Goal: Task Accomplishment & Management: Manage account settings

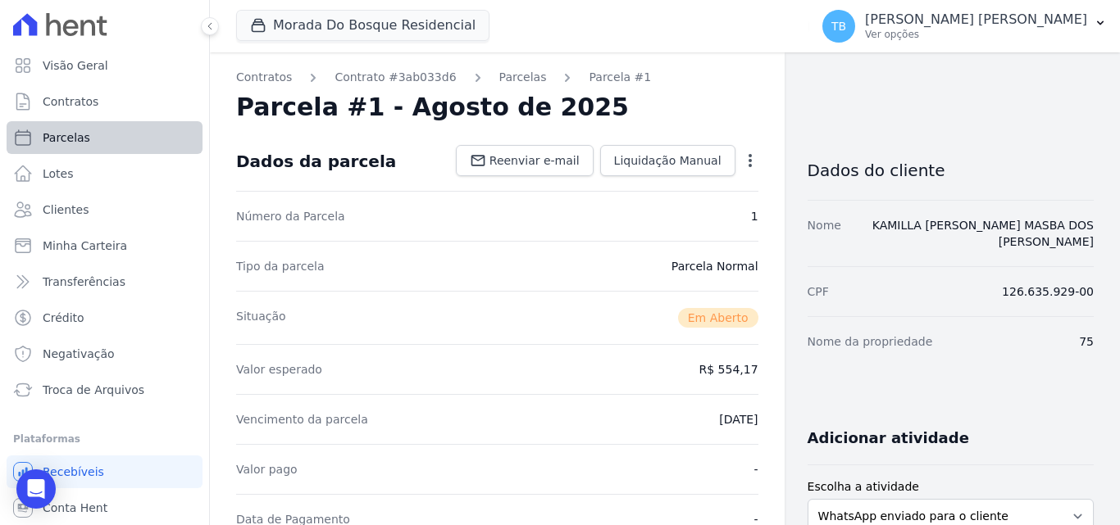
scroll to position [645, 0]
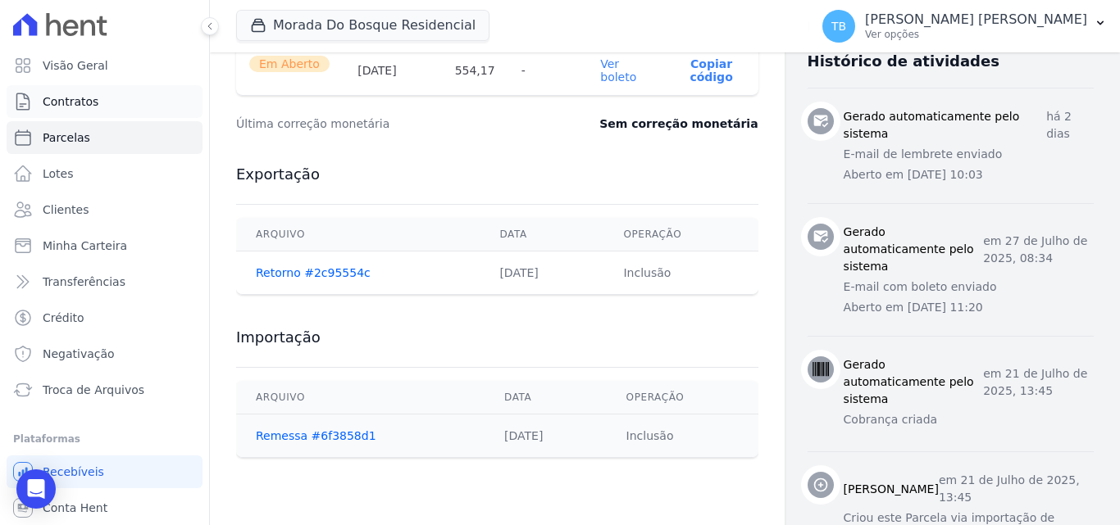
click at [96, 102] on link "Contratos" at bounding box center [105, 101] width 196 height 33
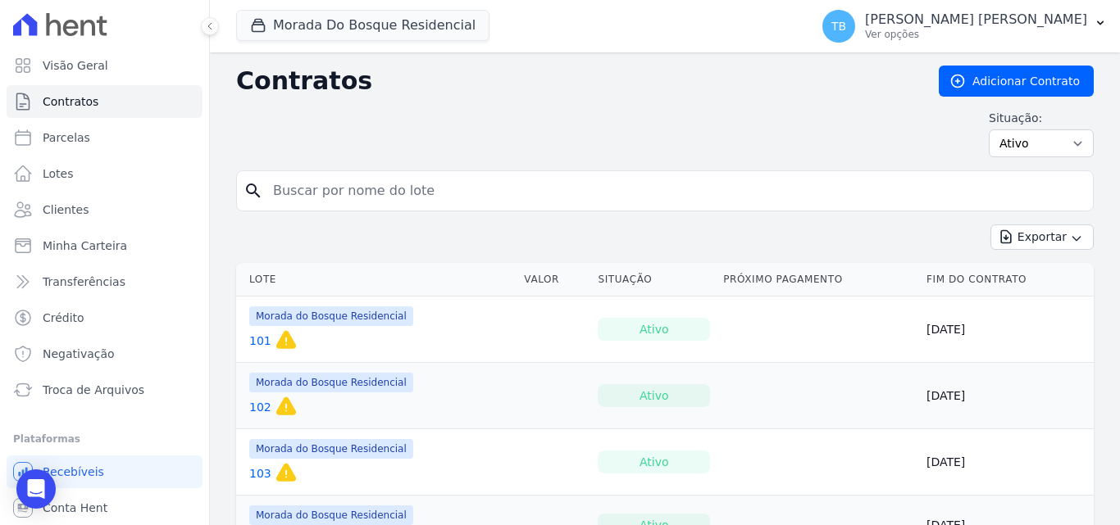
click at [356, 190] on input "search" at bounding box center [674, 191] width 823 height 33
click at [322, 34] on button "Morada Do Bosque Residencial" at bounding box center [362, 25] width 253 height 31
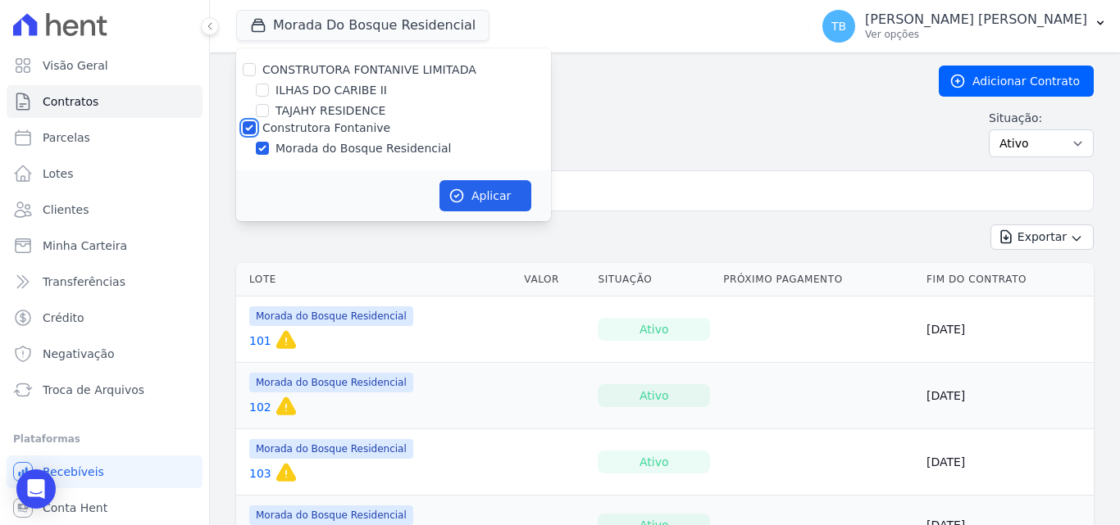
click at [254, 128] on input "Construtora Fontanive" at bounding box center [249, 127] width 13 height 13
checkbox input "false"
click at [265, 91] on input "ILHAS DO CARIBE II" at bounding box center [262, 90] width 13 height 13
checkbox input "true"
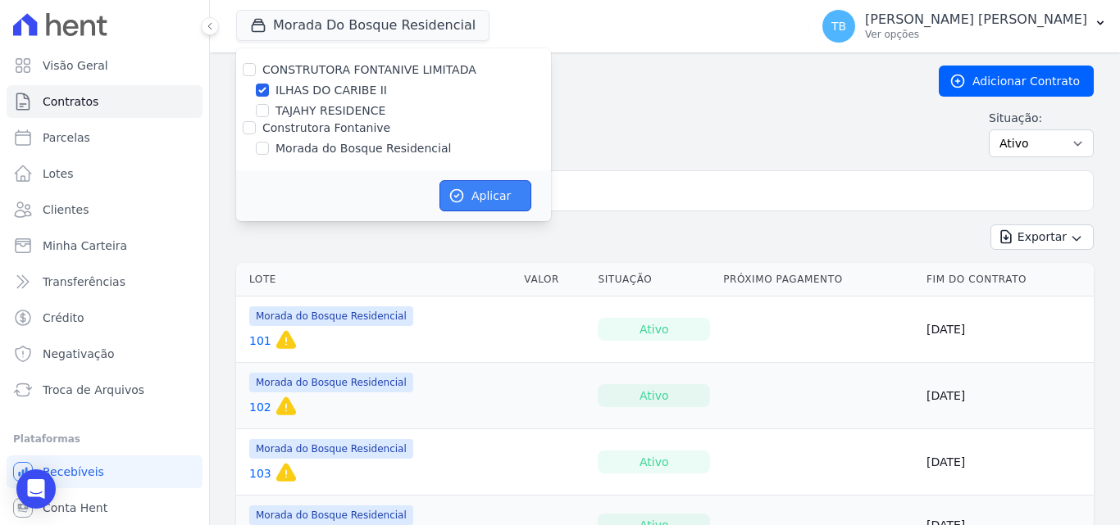
click at [456, 190] on icon "button" at bounding box center [456, 196] width 16 height 16
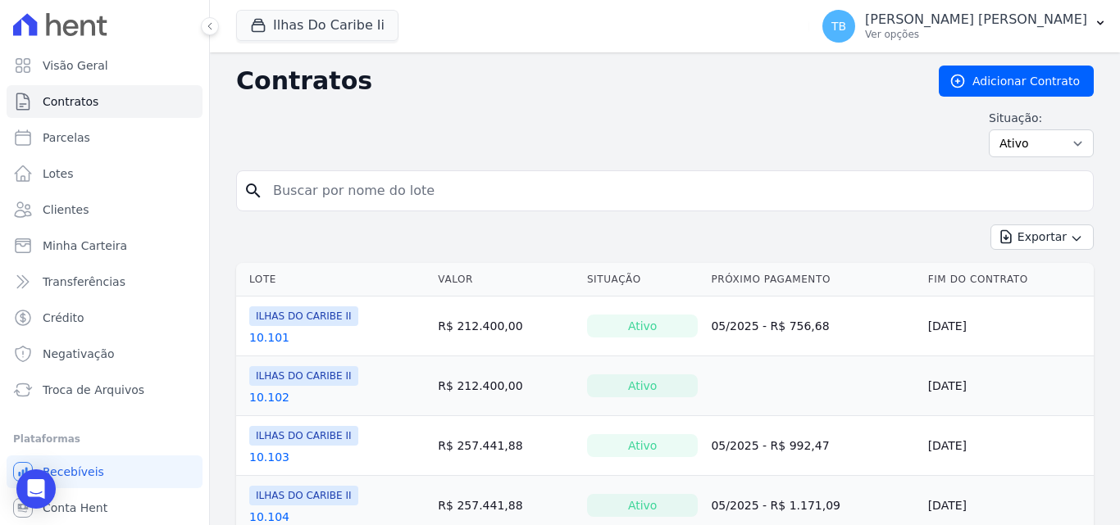
click at [290, 181] on input "search" at bounding box center [674, 191] width 823 height 33
type input "6.203"
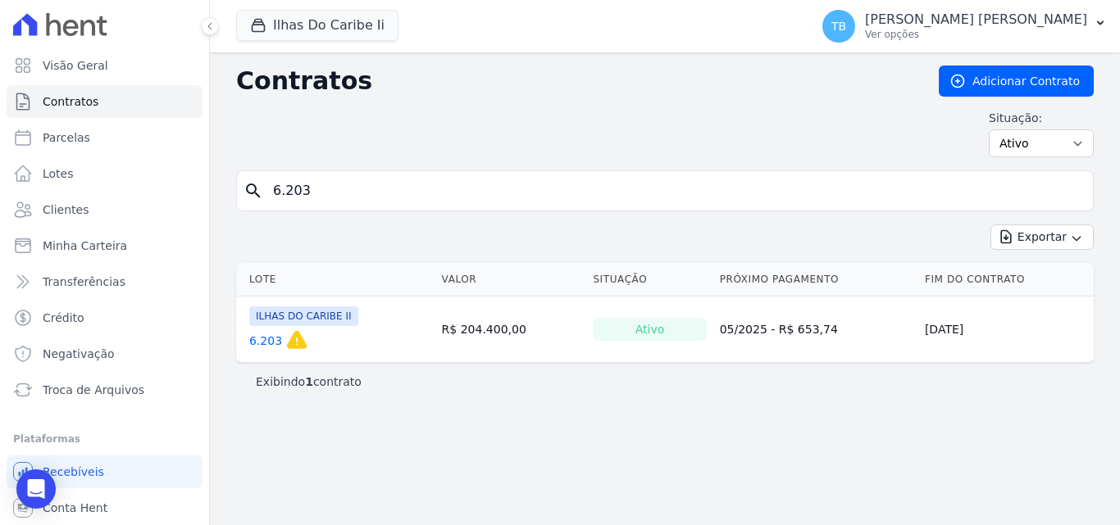
click at [264, 343] on link "6.203" at bounding box center [265, 341] width 33 height 16
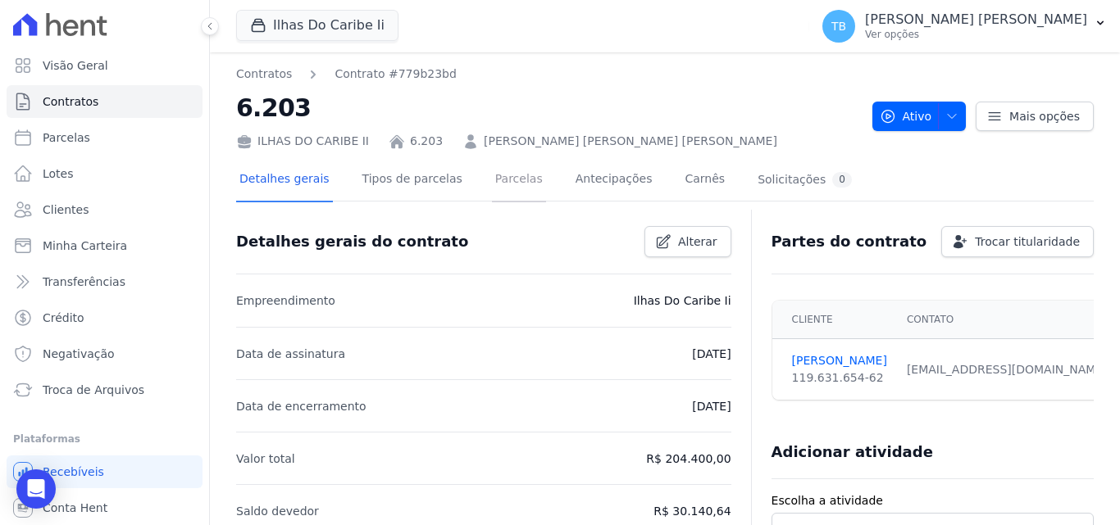
click at [492, 173] on link "Parcelas" at bounding box center [519, 180] width 54 height 43
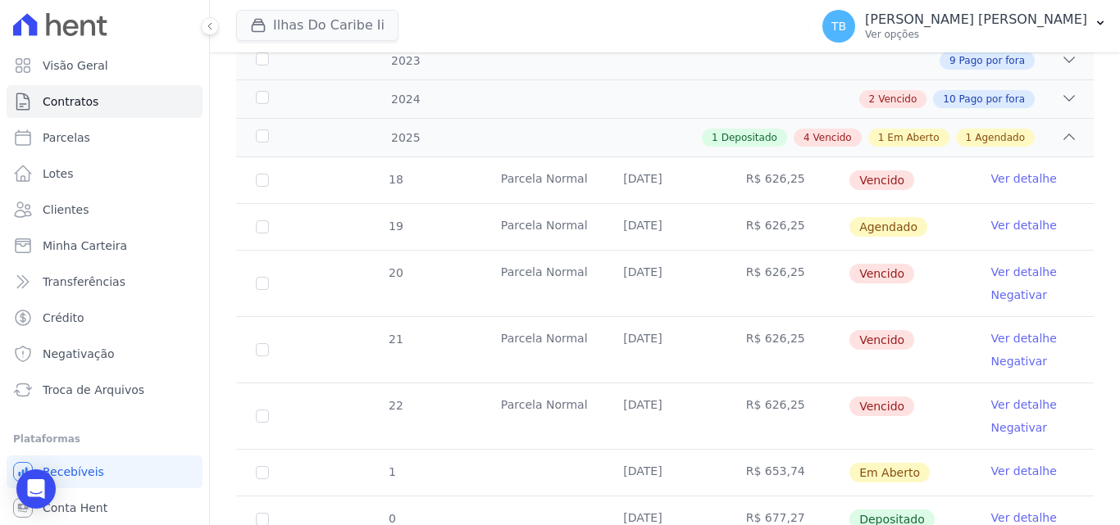
scroll to position [250, 0]
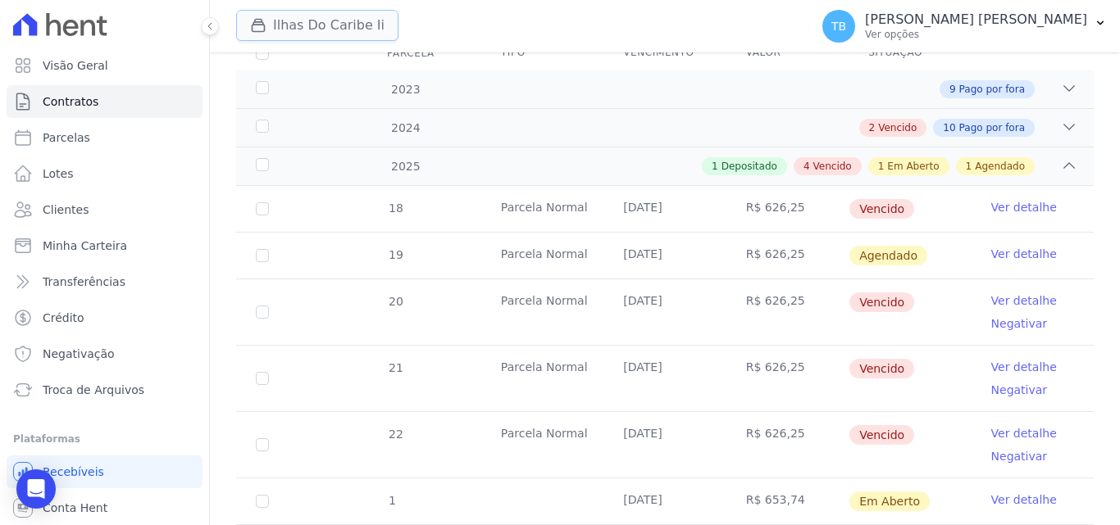
click at [283, 24] on button "Ilhas Do Caribe Ii" at bounding box center [317, 25] width 162 height 31
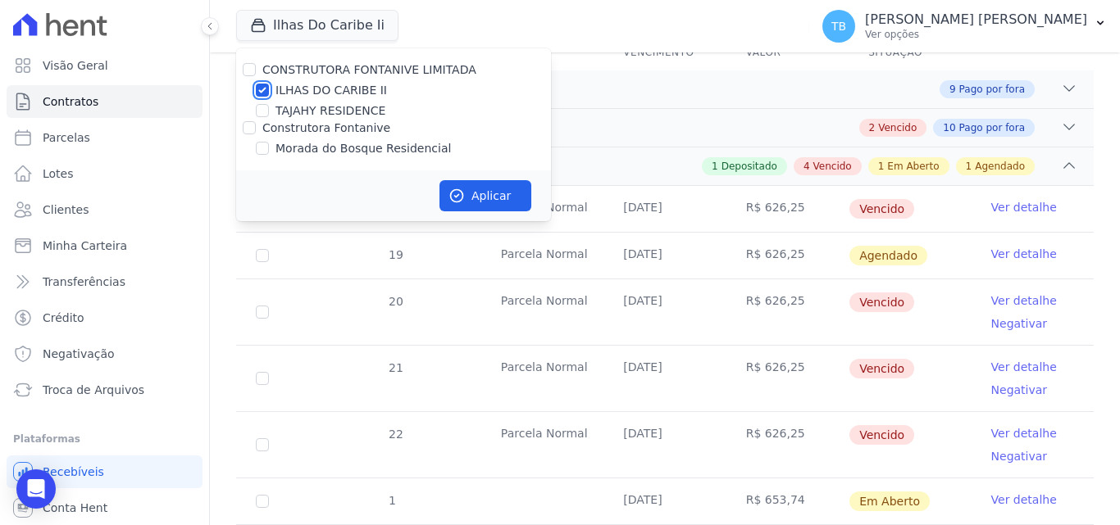
click at [261, 86] on input "ILHAS DO CARIBE II" at bounding box center [262, 90] width 13 height 13
checkbox input "false"
click at [266, 144] on input "Morada do Bosque Residencial" at bounding box center [262, 148] width 13 height 13
checkbox input "true"
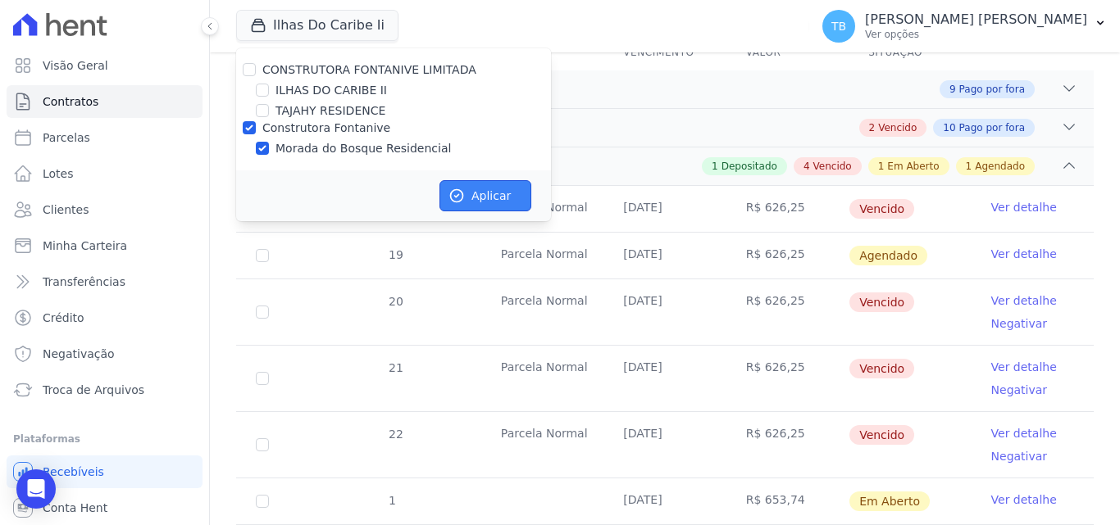
click at [507, 199] on button "Aplicar" at bounding box center [485, 195] width 92 height 31
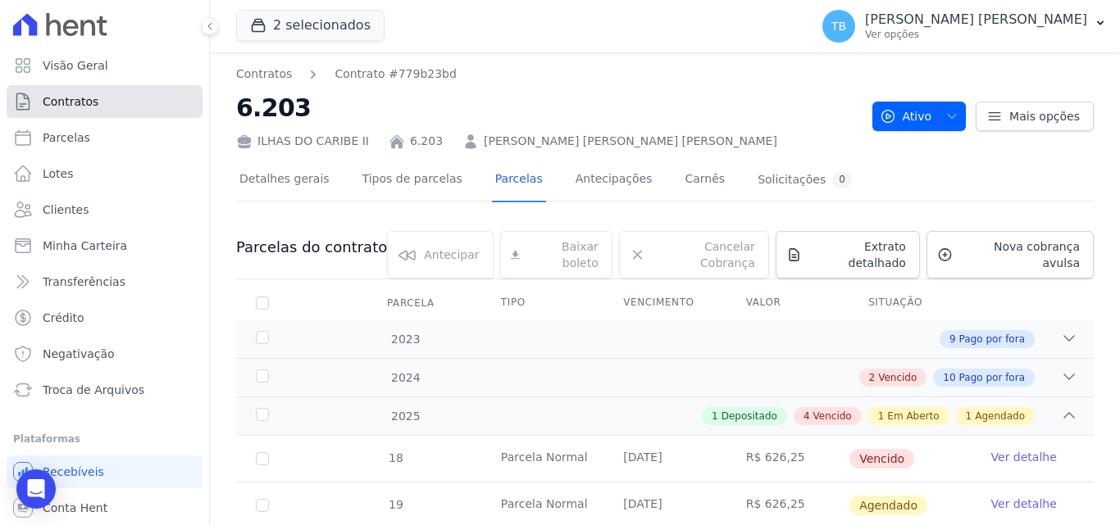
click at [97, 106] on link "Contratos" at bounding box center [105, 101] width 196 height 33
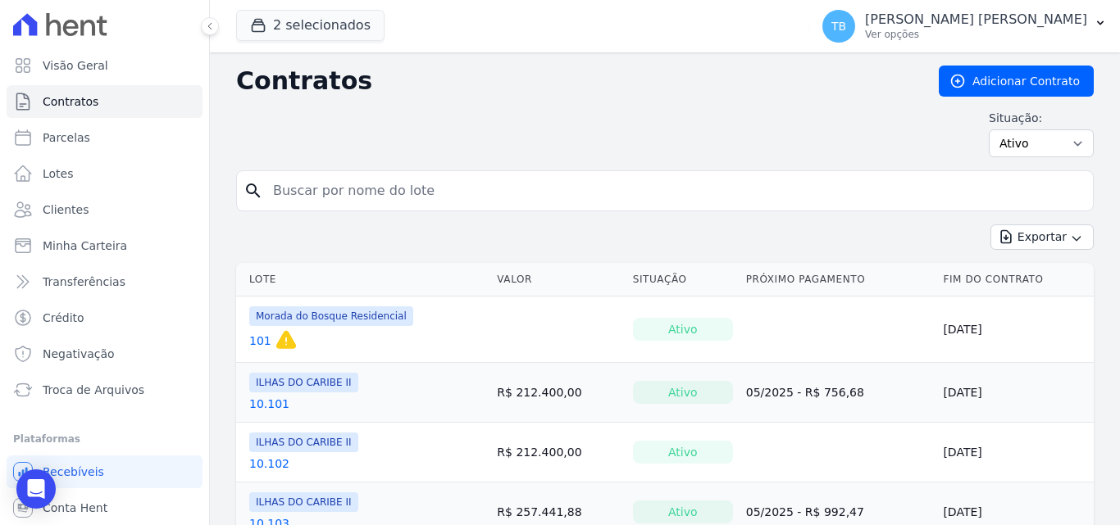
click at [314, 197] on input "search" at bounding box center [674, 191] width 823 height 33
type input "1331"
drag, startPoint x: 295, startPoint y: 187, endPoint x: 311, endPoint y: 191, distance: 16.9
click at [284, 188] on input "1331" at bounding box center [674, 191] width 823 height 33
drag, startPoint x: 339, startPoint y: 195, endPoint x: 252, endPoint y: 184, distance: 86.8
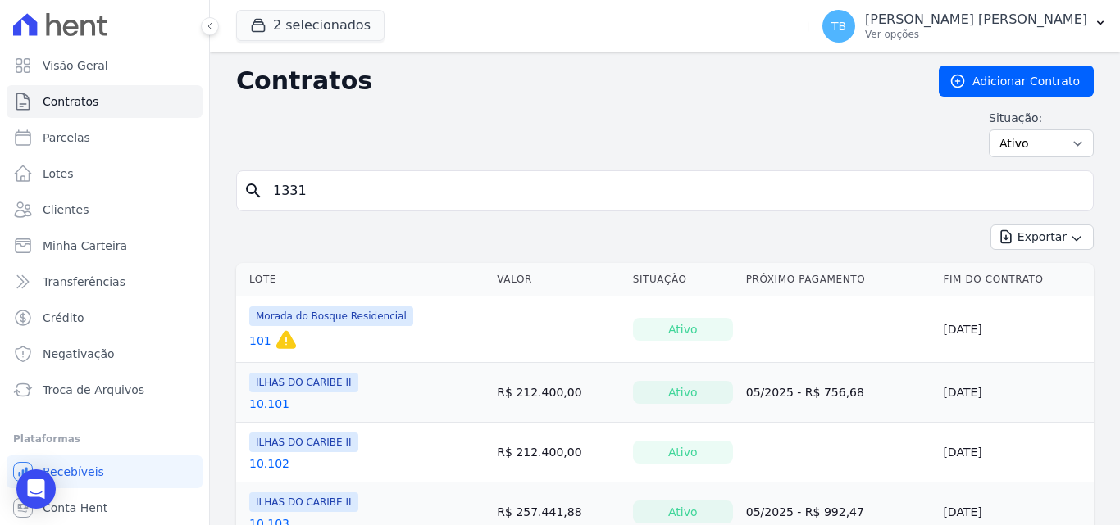
click at [252, 184] on div "search 1331" at bounding box center [664, 190] width 857 height 41
type input "131"
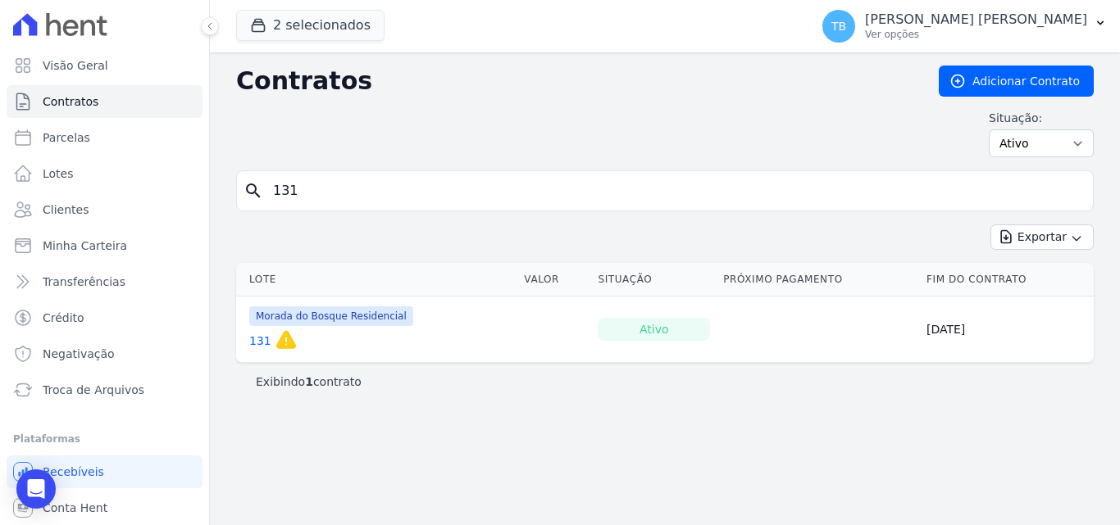
click at [252, 338] on link "131" at bounding box center [260, 341] width 22 height 16
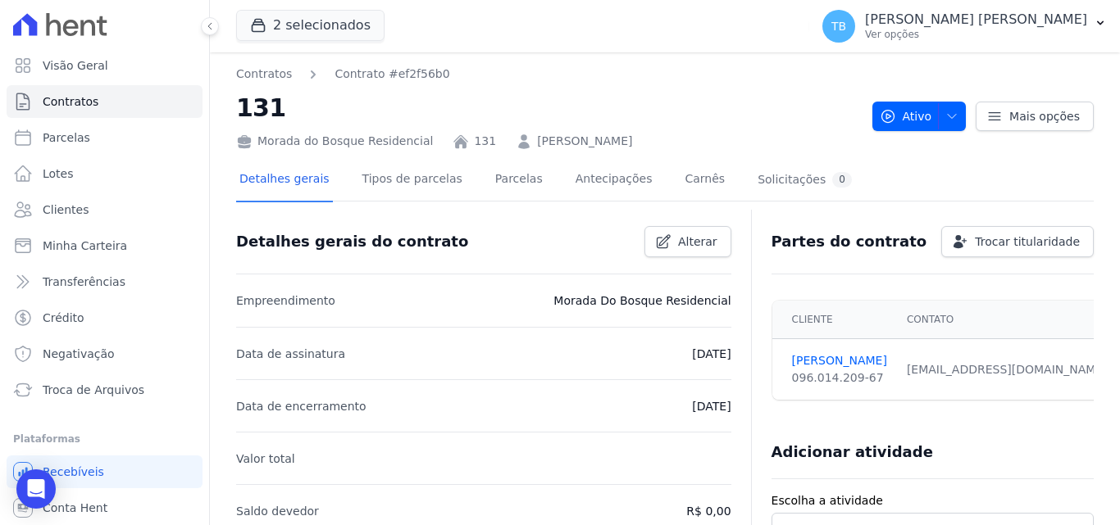
click at [467, 185] on div "Detalhes gerais Tipos de parcelas [GEOGRAPHIC_DATA] Antecipações [PERSON_NAME] …" at bounding box center [545, 180] width 619 height 43
click at [492, 183] on link "Parcelas" at bounding box center [519, 180] width 54 height 43
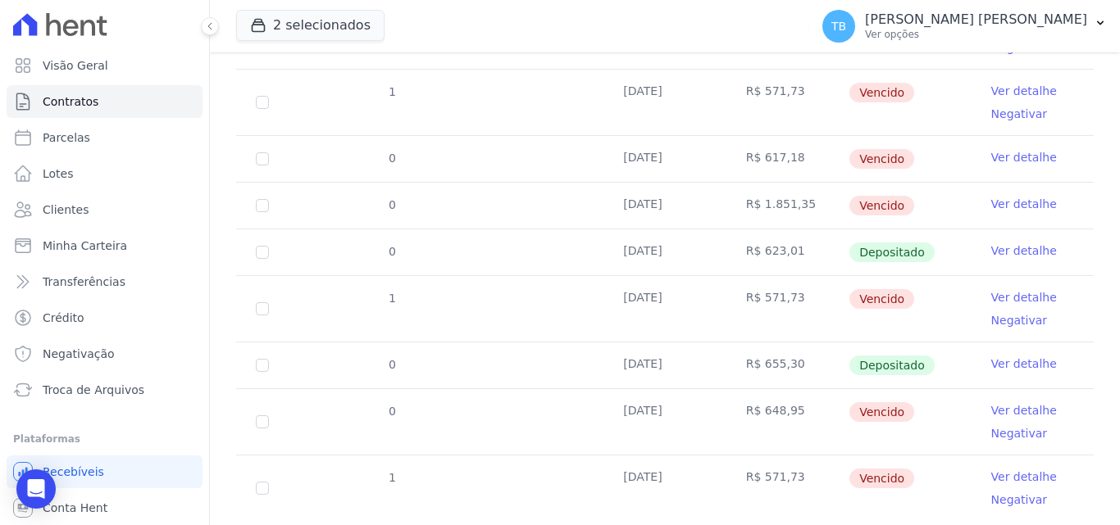
scroll to position [625, 0]
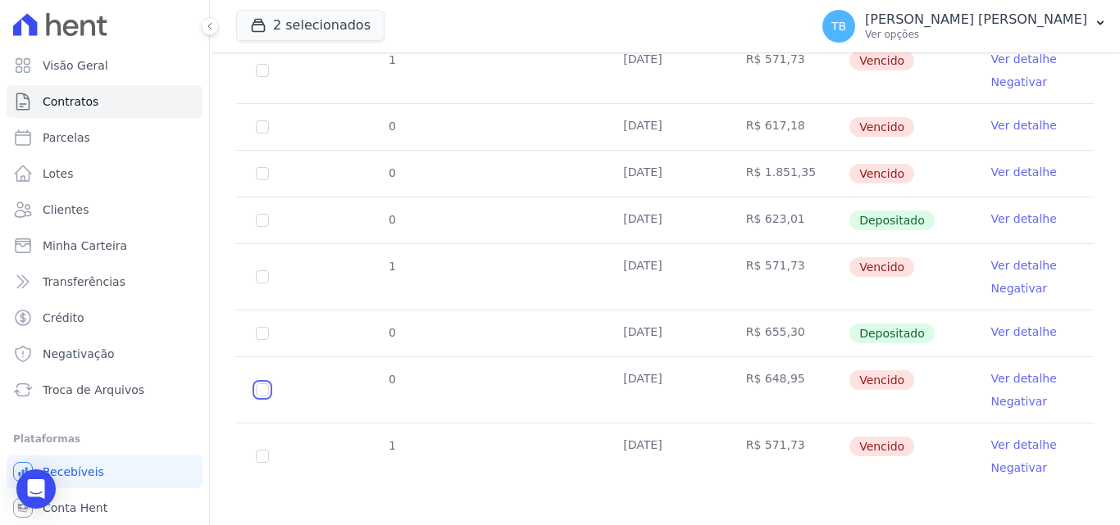
checkbox input "true"
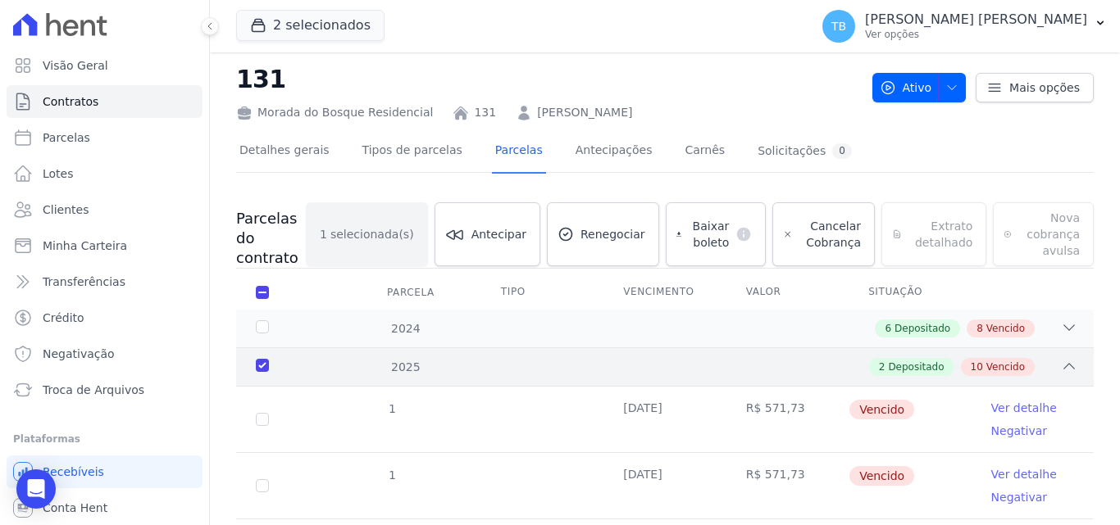
scroll to position [0, 0]
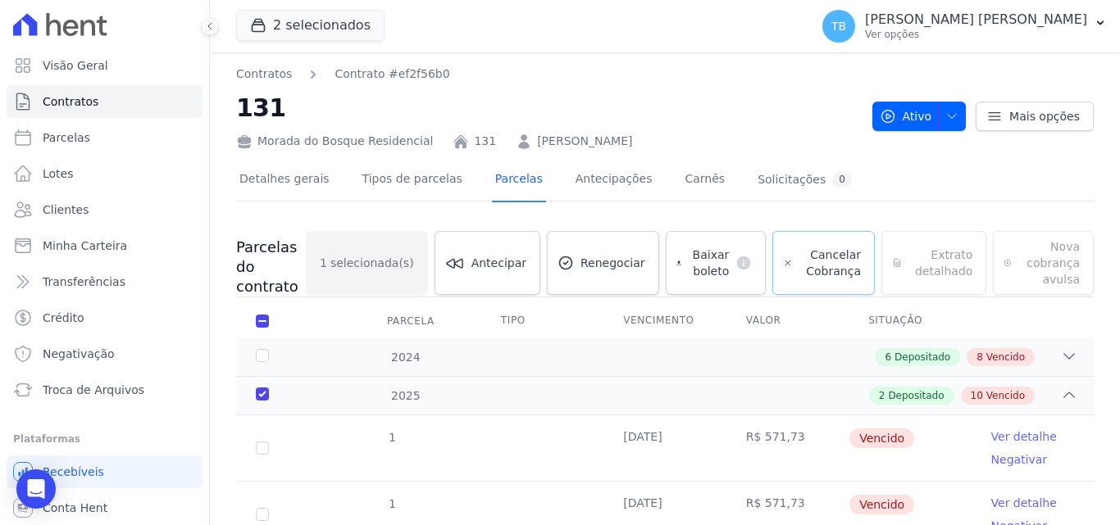
click at [839, 248] on span "Cancelar Cobrança" at bounding box center [829, 263] width 61 height 33
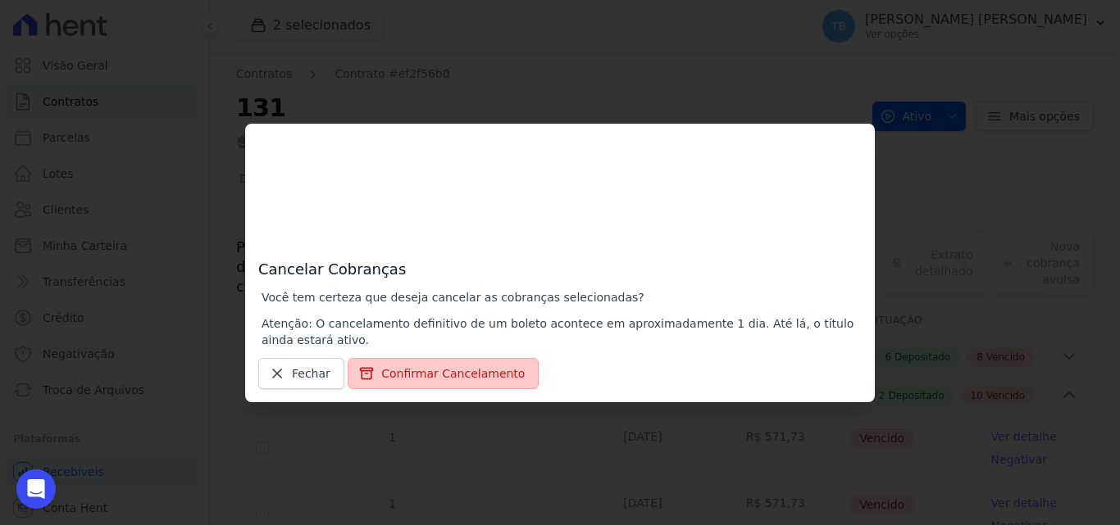
click at [434, 374] on button "Confirmar Cancelamento" at bounding box center [443, 373] width 191 height 31
click at [443, 368] on button "Confirmar Cancelamento" at bounding box center [443, 373] width 191 height 31
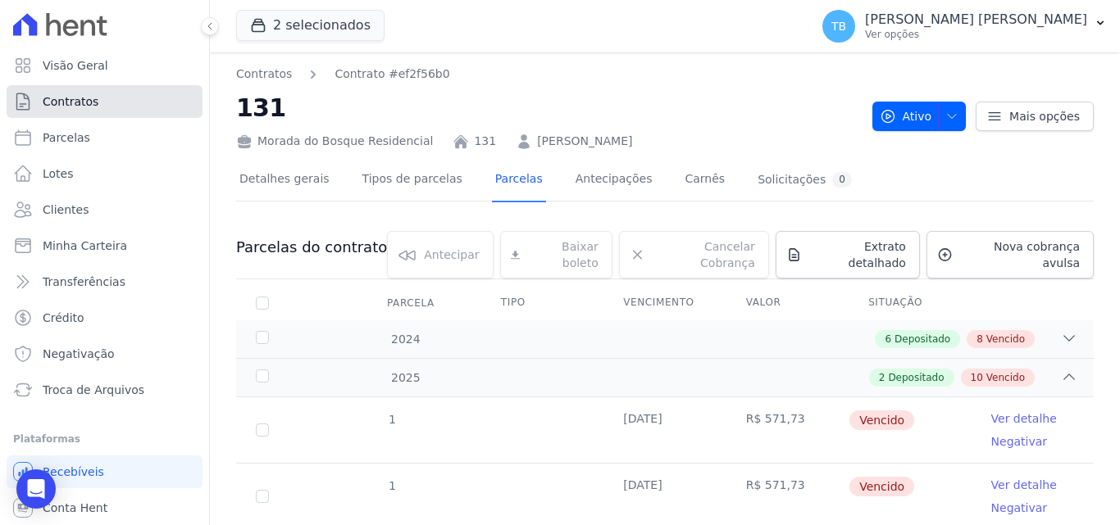
click at [86, 98] on span "Contratos" at bounding box center [71, 101] width 56 height 16
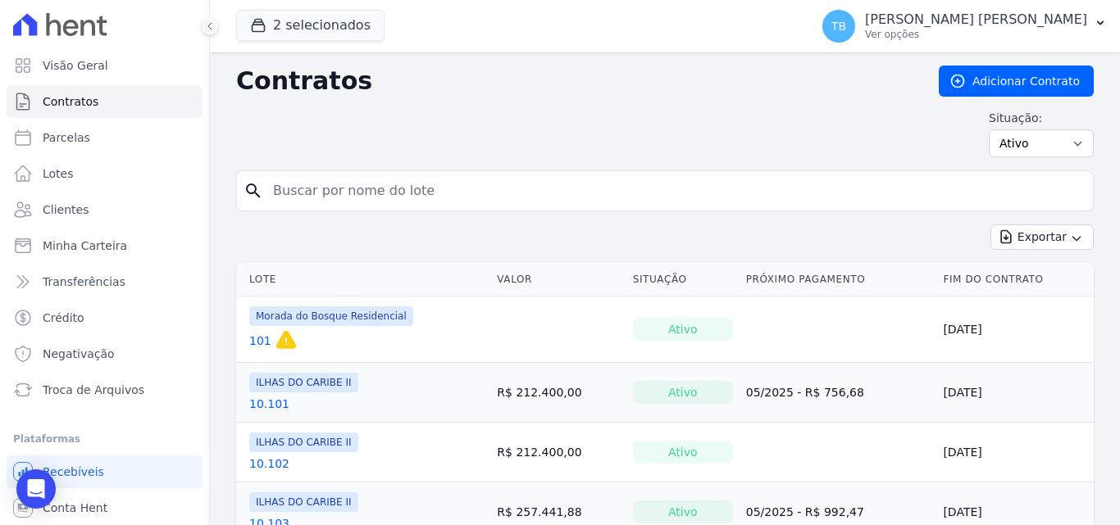
click at [349, 199] on input "search" at bounding box center [674, 191] width 823 height 33
type input "19"
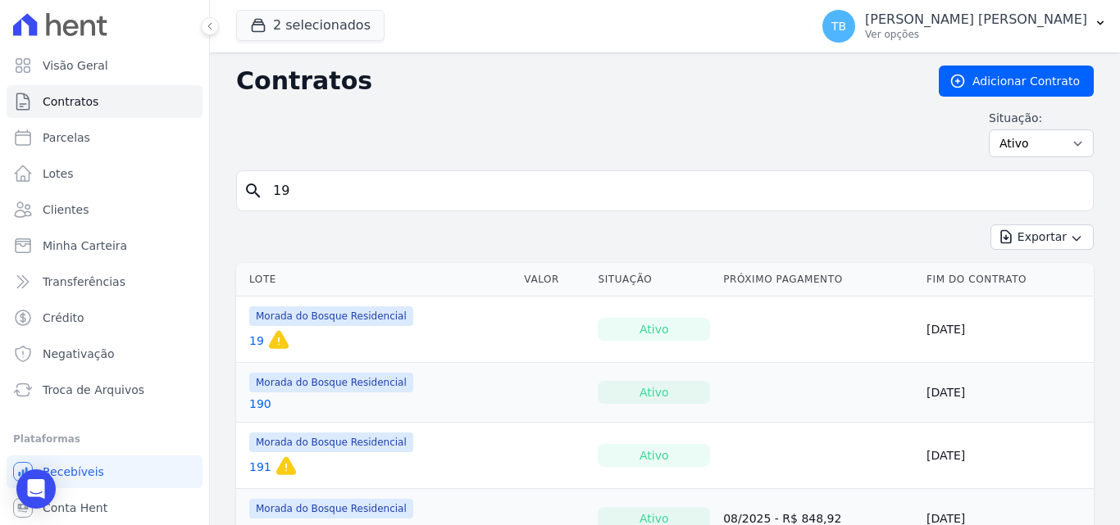
click at [421, 130] on div "Situação: Ativo Todos Pausado Distratado Rascunho Expirado Encerrado" at bounding box center [664, 134] width 857 height 48
click at [251, 339] on link "19" at bounding box center [256, 341] width 15 height 16
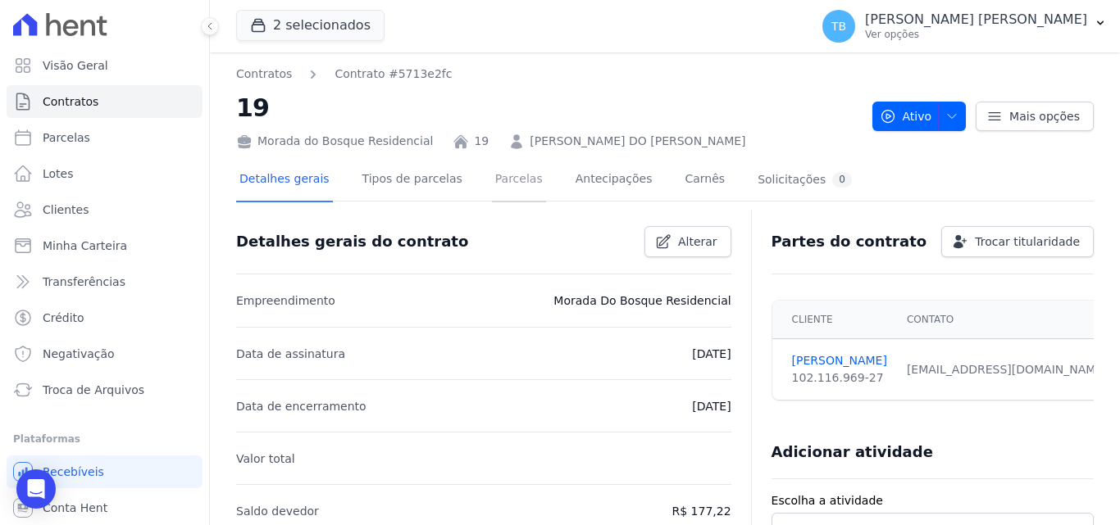
click at [495, 177] on link "Parcelas" at bounding box center [519, 180] width 54 height 43
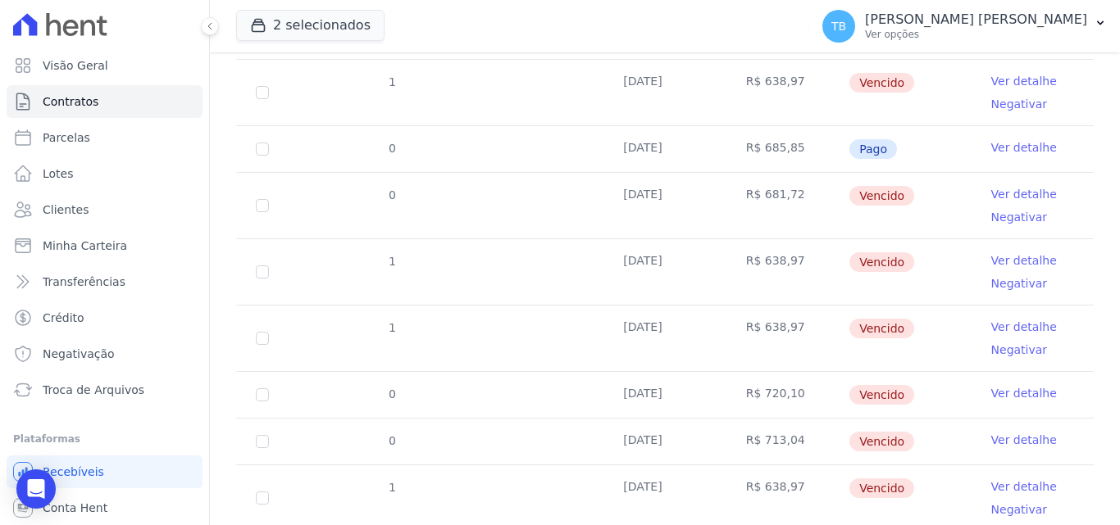
scroll to position [625, 0]
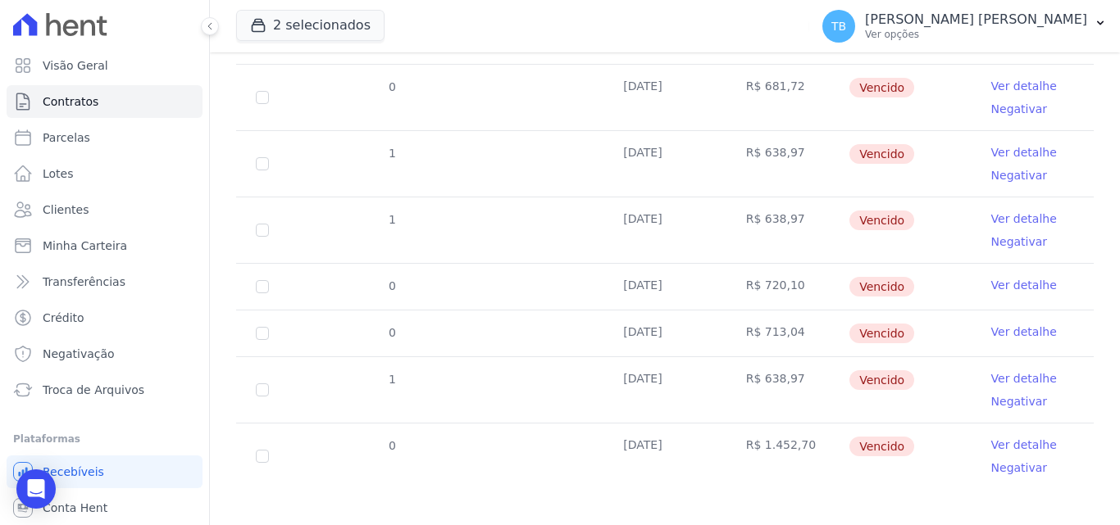
drag, startPoint x: 248, startPoint y: 443, endPoint x: 257, endPoint y: 448, distance: 11.4
click at [248, 443] on td "0" at bounding box center [262, 457] width 52 height 66
checkbox input "true"
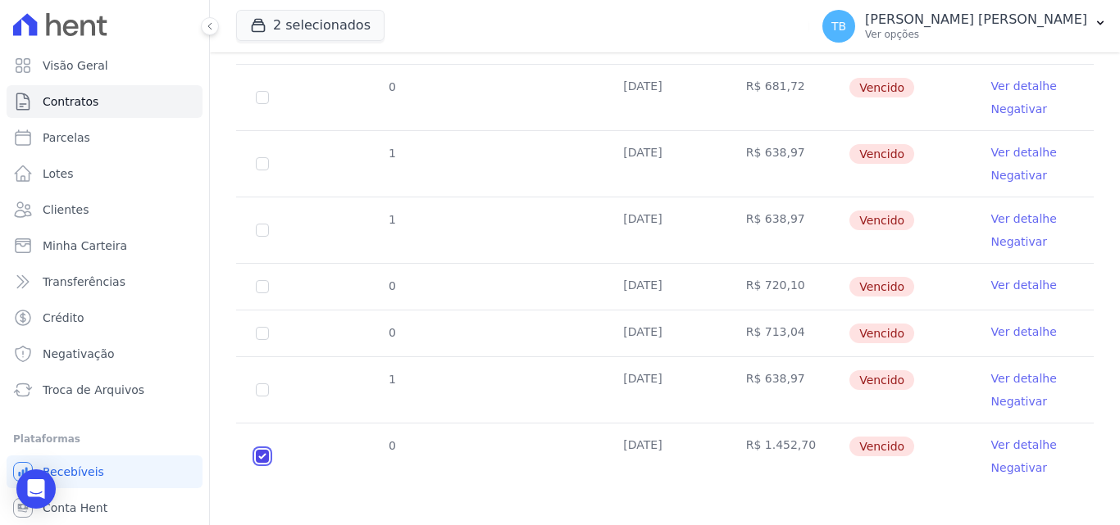
checkbox input "true"
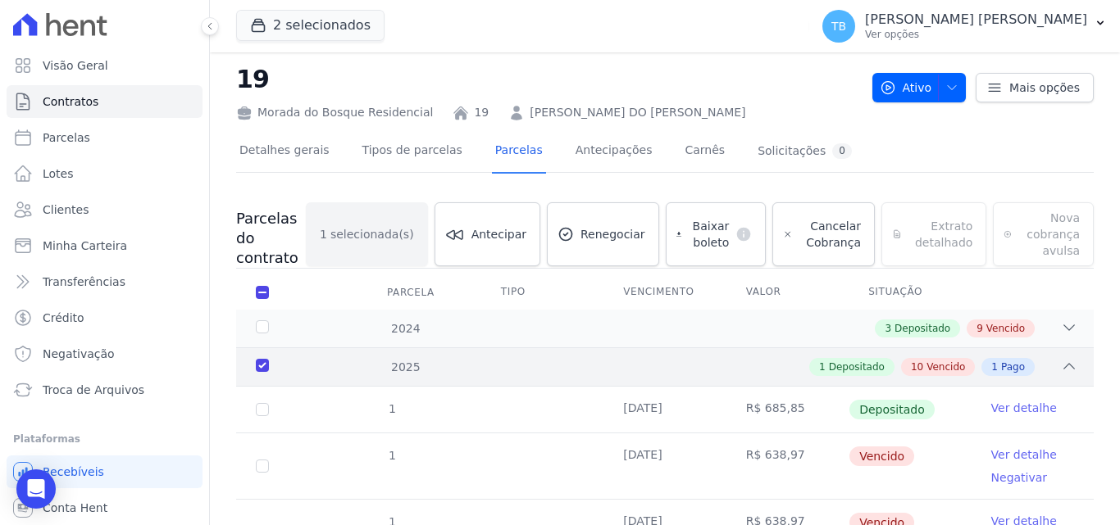
scroll to position [0, 0]
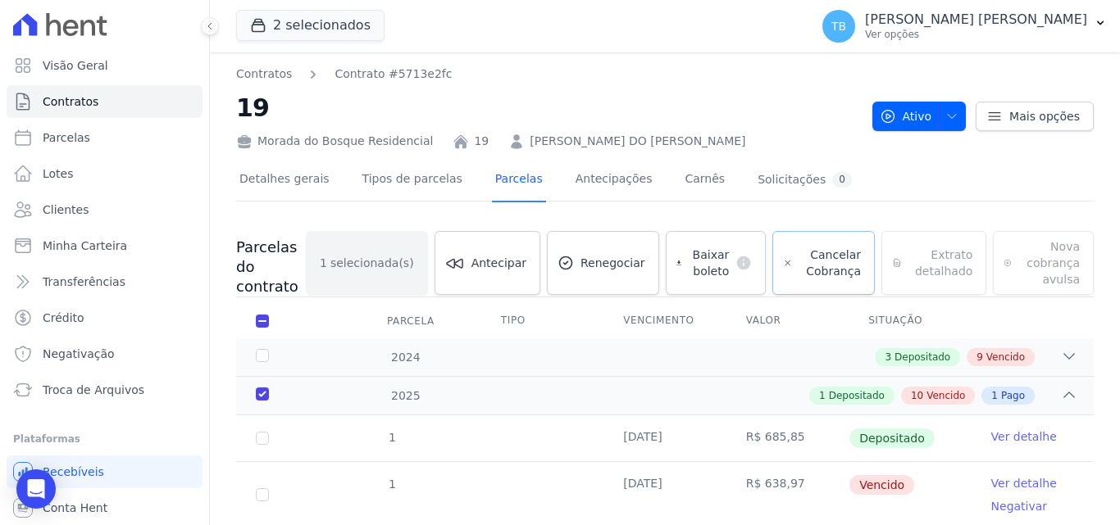
click at [844, 256] on span "Cancelar Cobrança" at bounding box center [829, 263] width 61 height 33
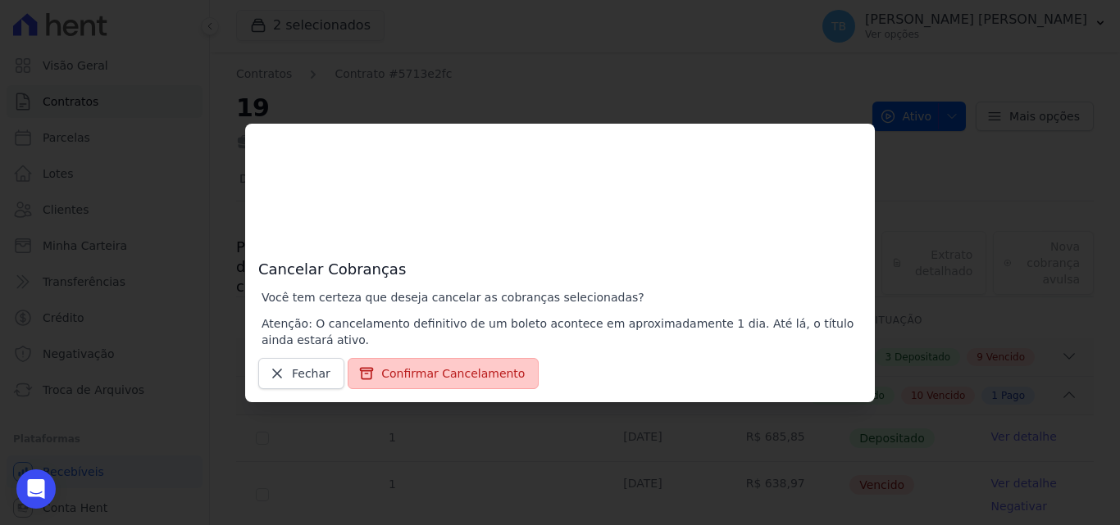
click at [393, 374] on button "Confirmar Cancelamento" at bounding box center [443, 373] width 191 height 31
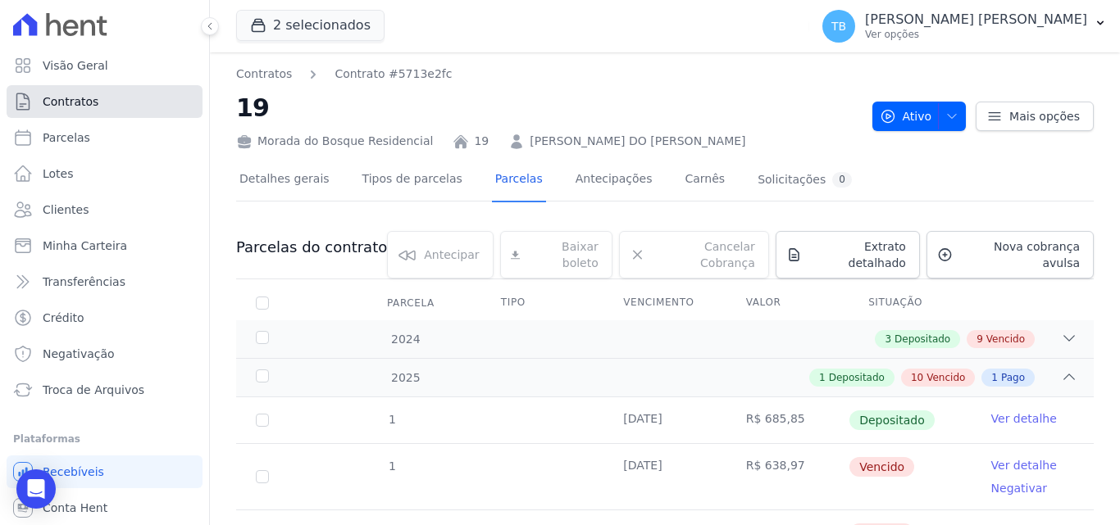
drag, startPoint x: 80, startPoint y: 111, endPoint x: 93, endPoint y: 114, distance: 13.3
click at [81, 111] on link "Contratos" at bounding box center [105, 101] width 196 height 33
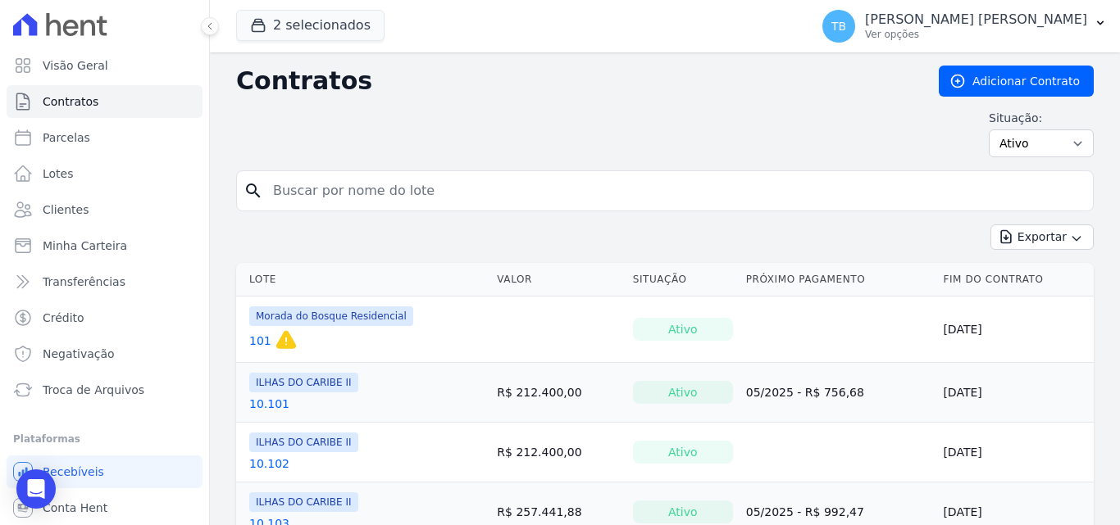
click at [339, 194] on input "search" at bounding box center [674, 191] width 823 height 33
type input "310"
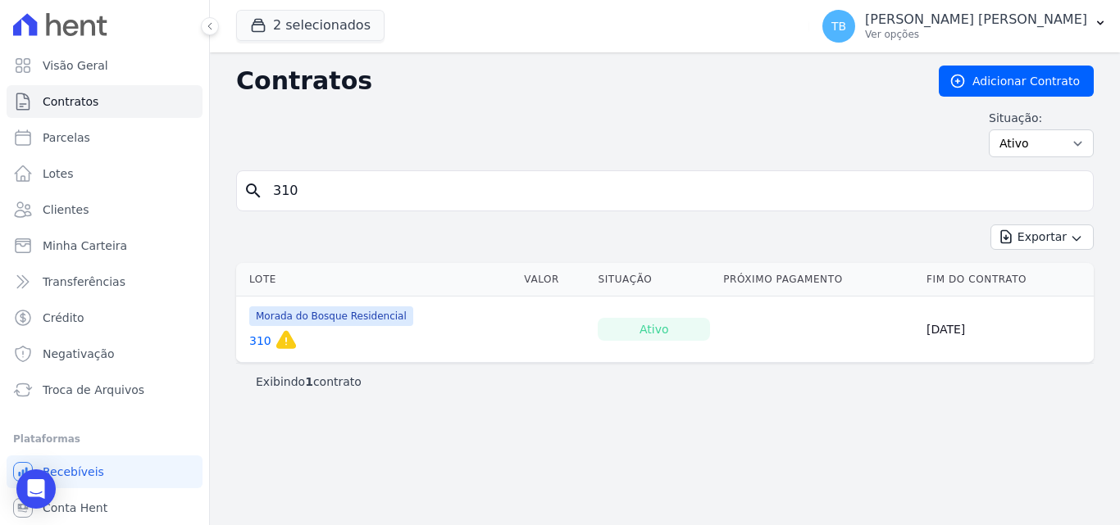
click at [255, 341] on link "310" at bounding box center [260, 341] width 22 height 16
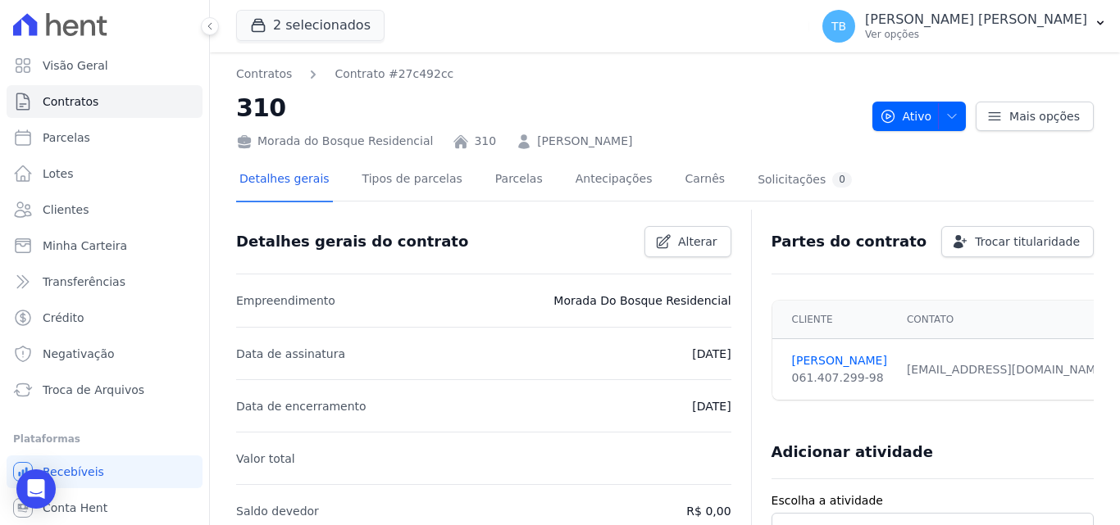
drag, startPoint x: 804, startPoint y: 126, endPoint x: 767, endPoint y: 137, distance: 38.4
click at [798, 126] on div "Morada do Bosque Residencial 310 [PERSON_NAME]" at bounding box center [547, 138] width 623 height 24
click at [497, 183] on link "Parcelas" at bounding box center [519, 180] width 54 height 43
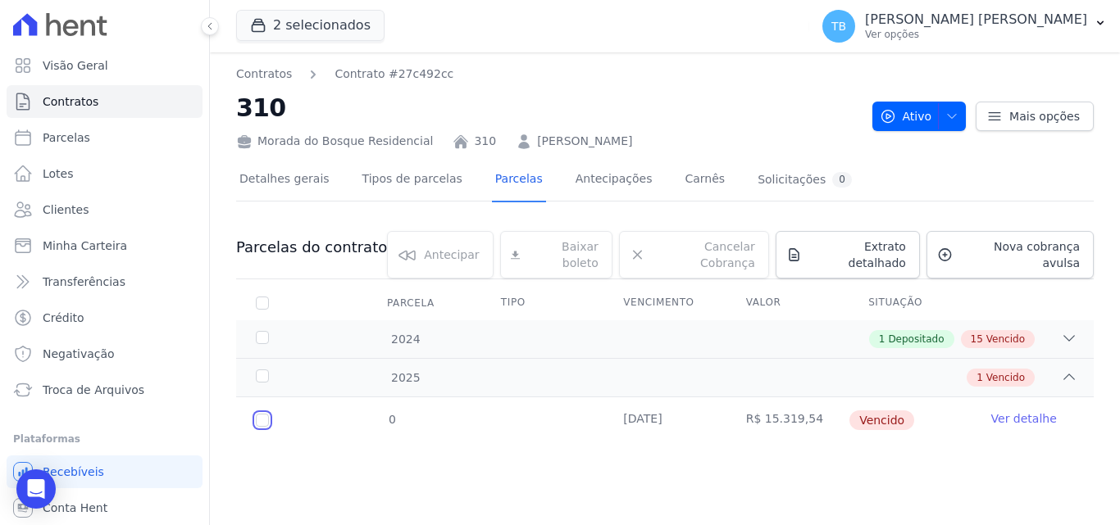
click at [261, 414] on input "checkbox" at bounding box center [262, 420] width 13 height 13
checkbox input "true"
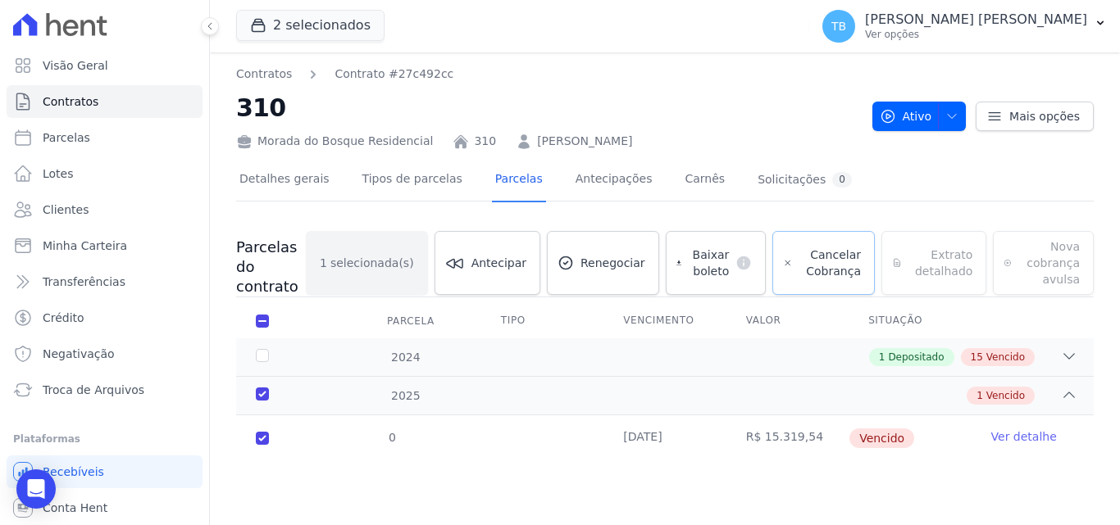
click at [838, 255] on span "Cancelar Cobrança" at bounding box center [829, 263] width 61 height 33
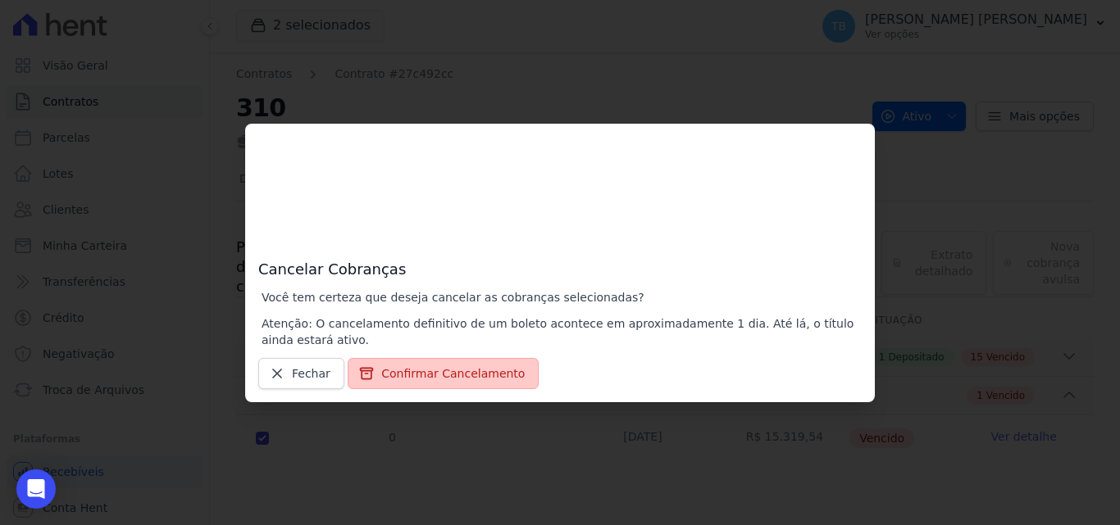
click at [397, 370] on button "Confirmar Cancelamento" at bounding box center [443, 373] width 191 height 31
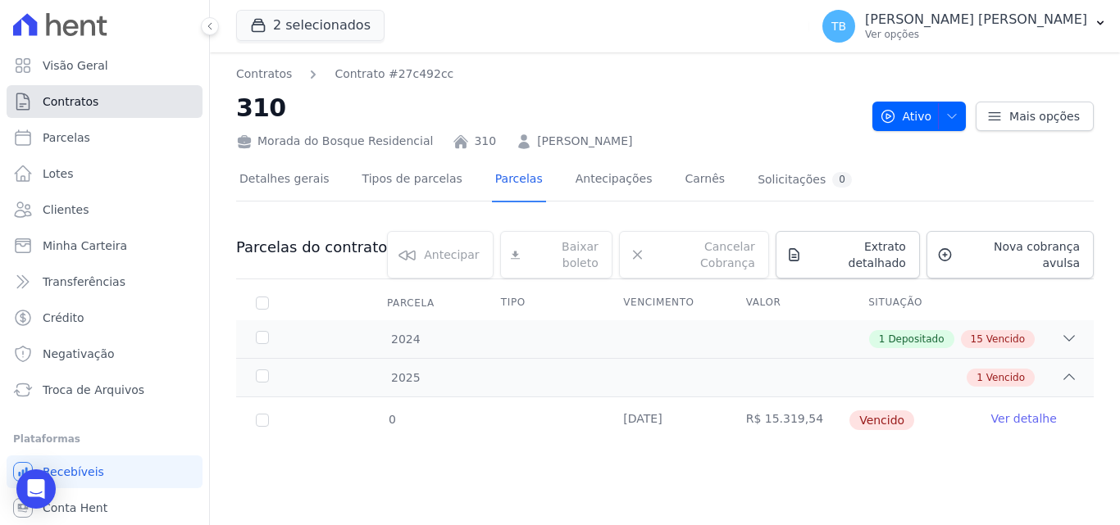
click at [118, 98] on link "Contratos" at bounding box center [105, 101] width 196 height 33
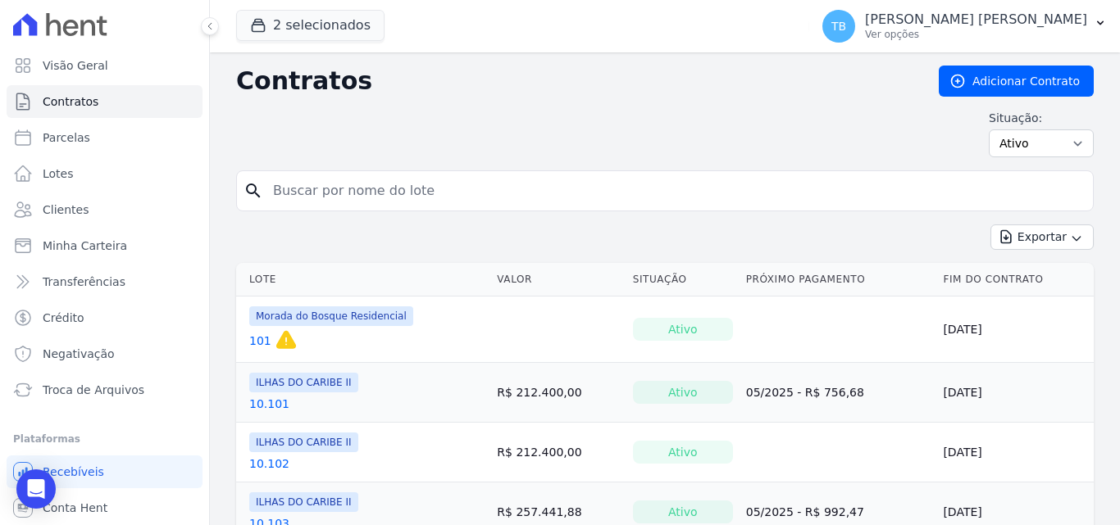
click at [337, 193] on input "search" at bounding box center [674, 191] width 823 height 33
type input "274"
click at [325, 189] on input "274" at bounding box center [674, 191] width 823 height 33
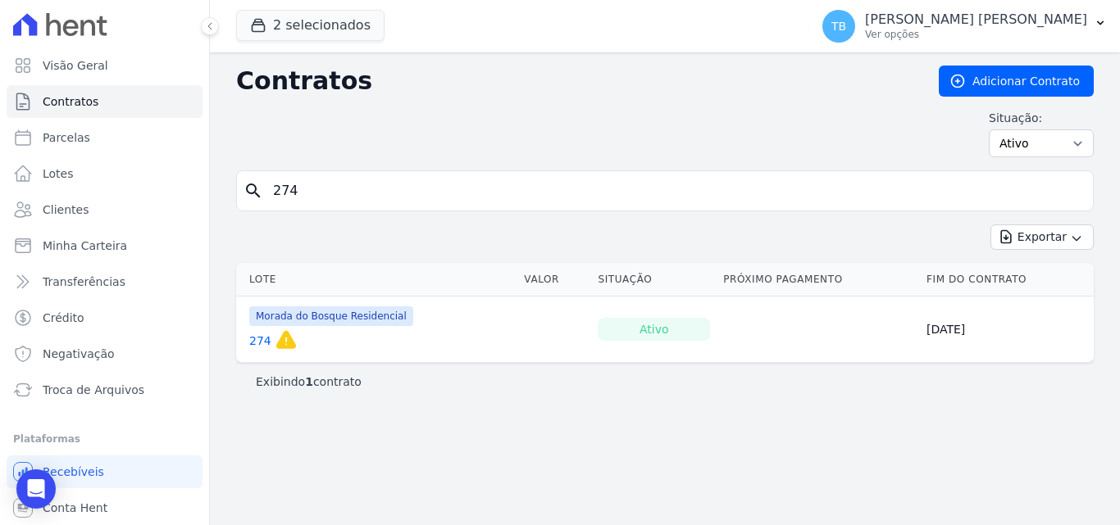
click at [316, 188] on input "274" at bounding box center [674, 191] width 823 height 33
type input "27"
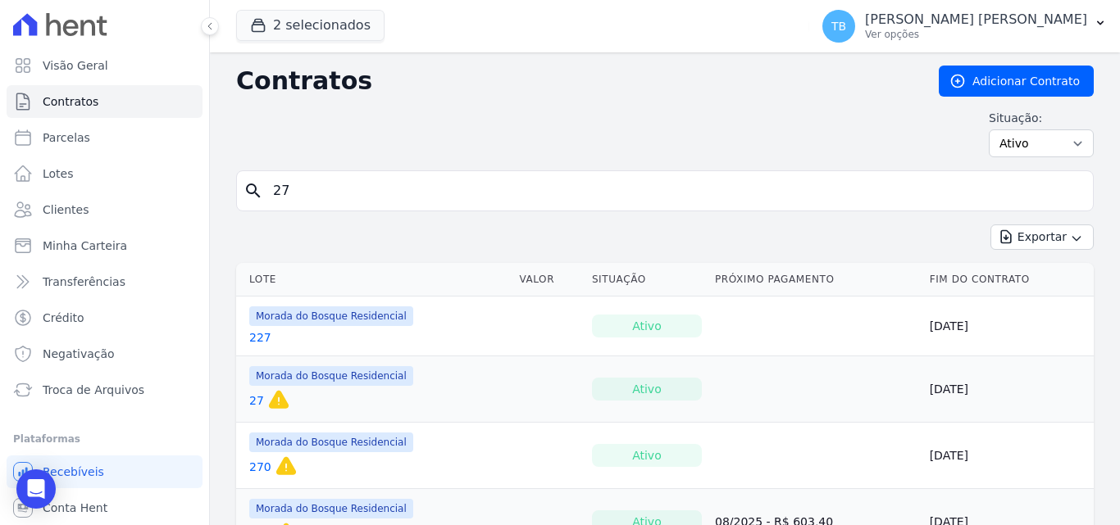
click at [257, 401] on link "27" at bounding box center [256, 401] width 15 height 16
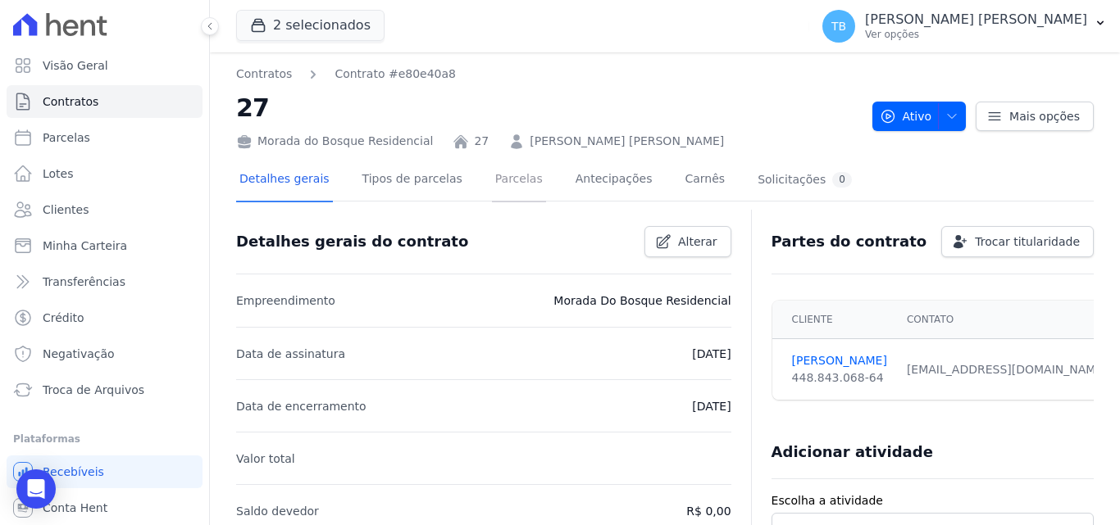
click at [496, 177] on link "Parcelas" at bounding box center [519, 180] width 54 height 43
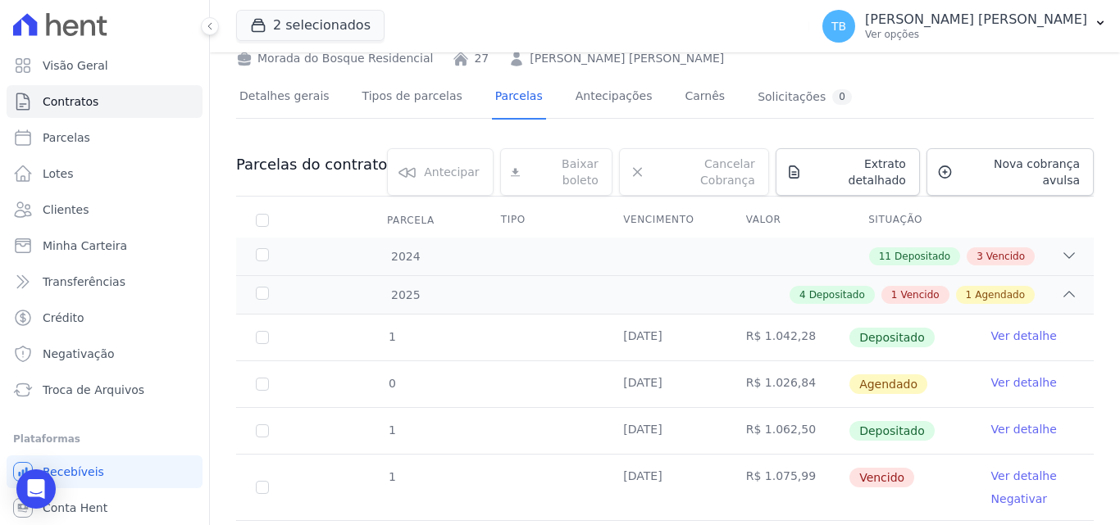
scroll to position [207, 0]
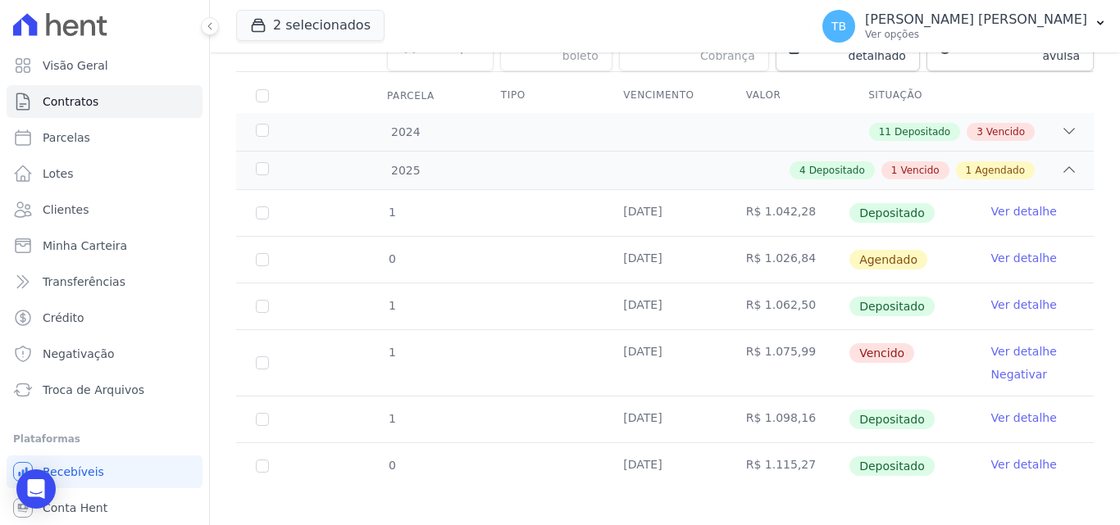
click at [1003, 457] on link "Ver detalhe" at bounding box center [1024, 465] width 66 height 16
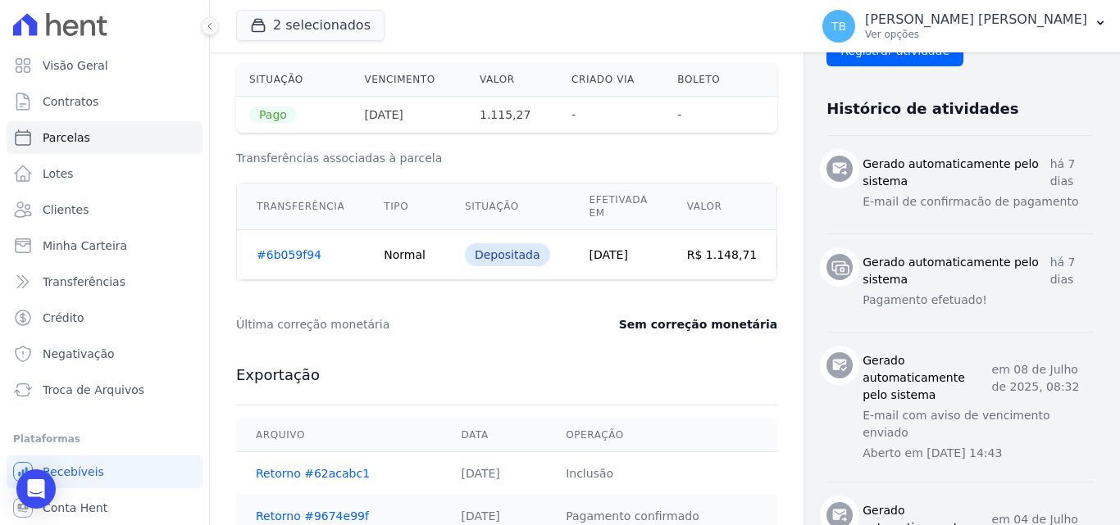
scroll to position [738, 0]
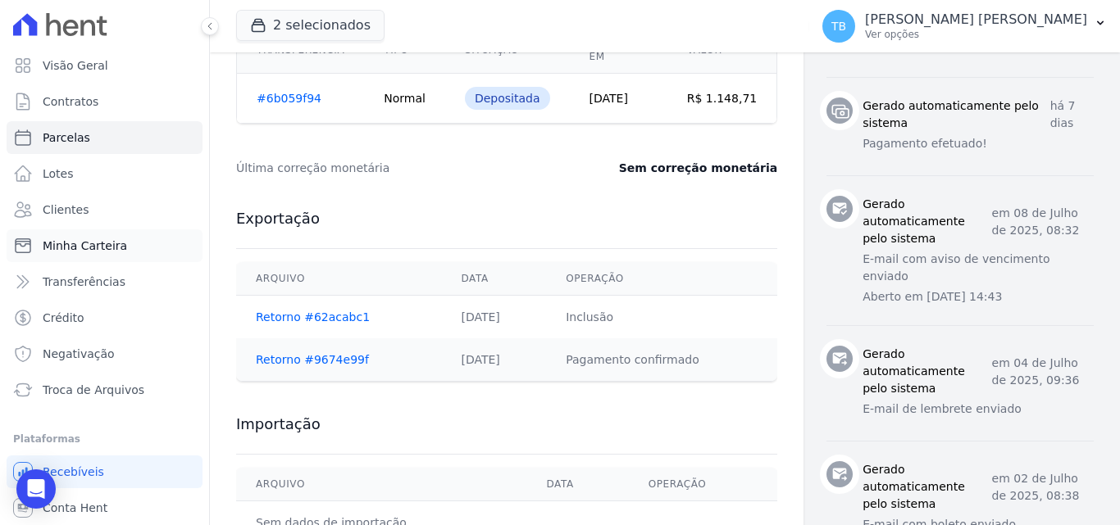
click at [107, 247] on span "Minha Carteira" at bounding box center [85, 246] width 84 height 16
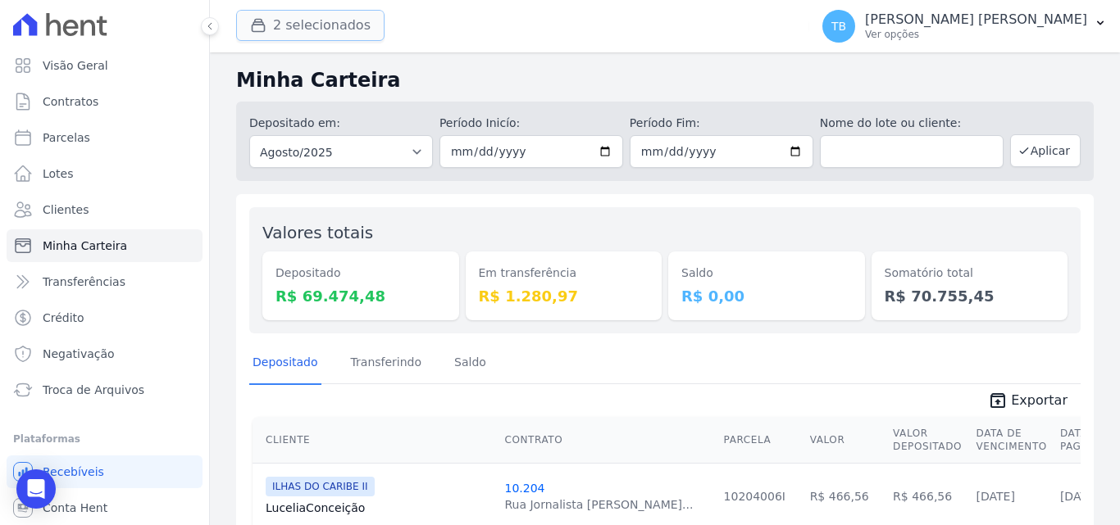
click at [334, 21] on button "2 selecionados" at bounding box center [310, 25] width 148 height 31
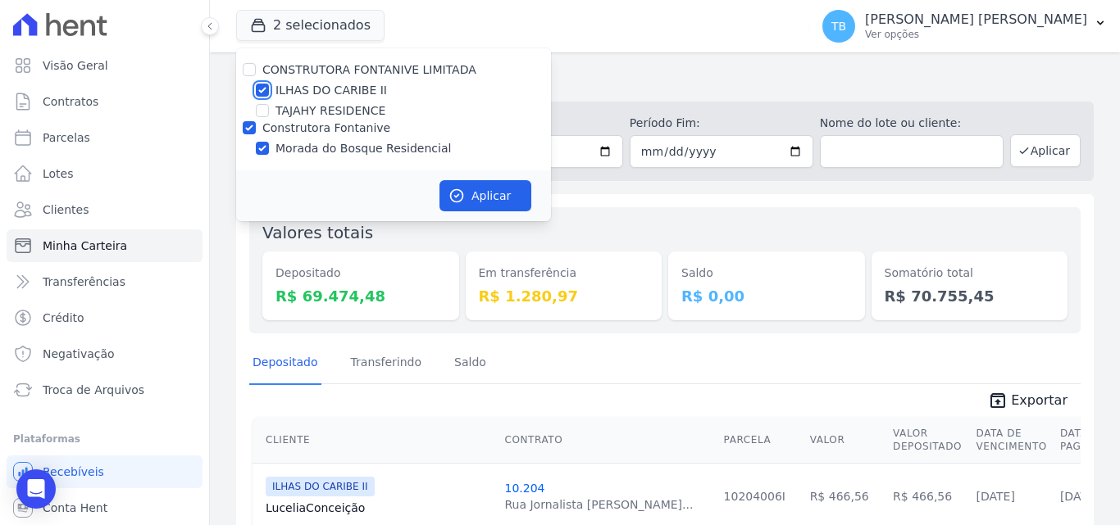
click at [263, 88] on input "ILHAS DO CARIBE II" at bounding box center [262, 90] width 13 height 13
checkbox input "false"
click at [467, 189] on button "Aplicar" at bounding box center [485, 195] width 92 height 31
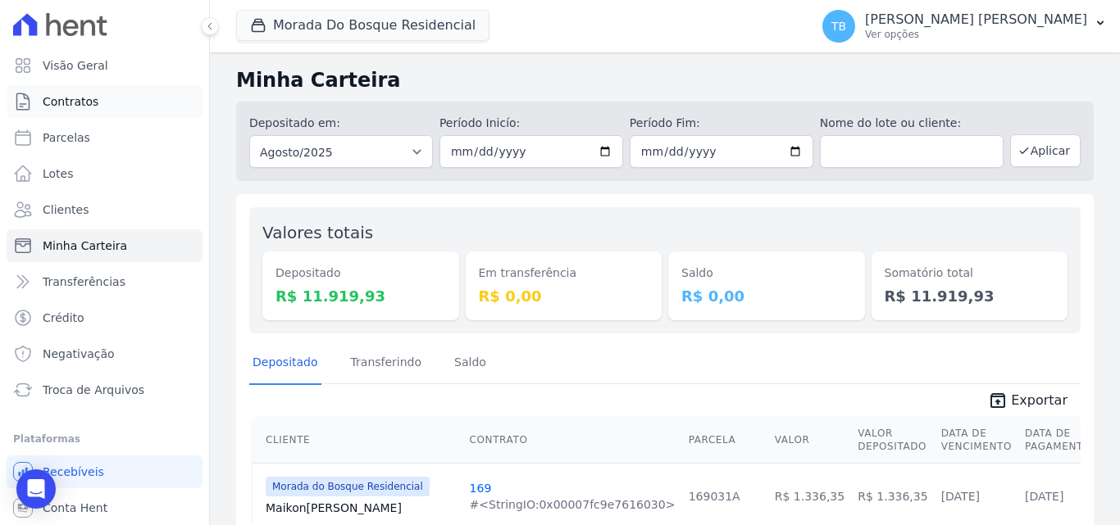
click at [95, 102] on link "Contratos" at bounding box center [105, 101] width 196 height 33
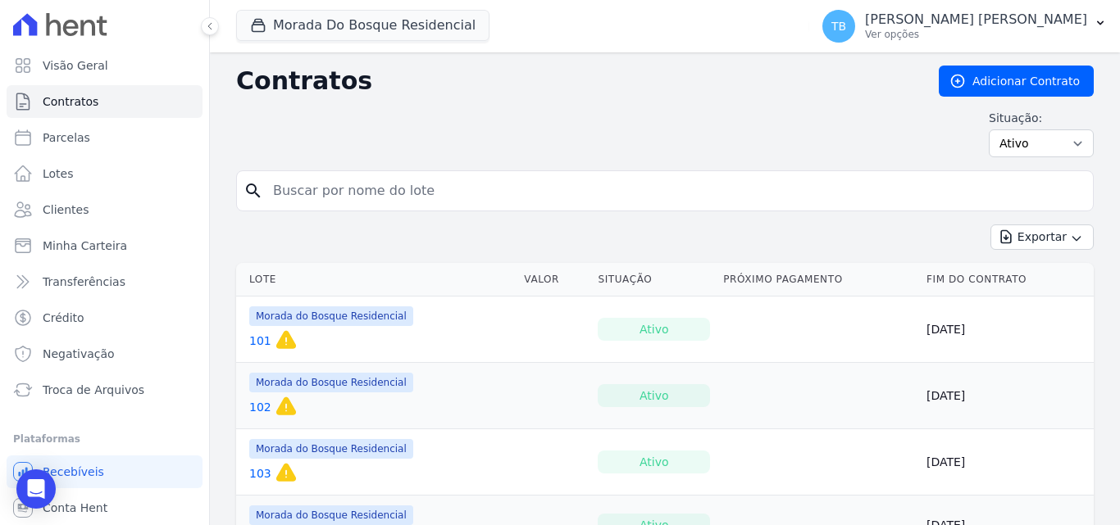
click at [330, 190] on input "search" at bounding box center [674, 191] width 823 height 33
type input "258"
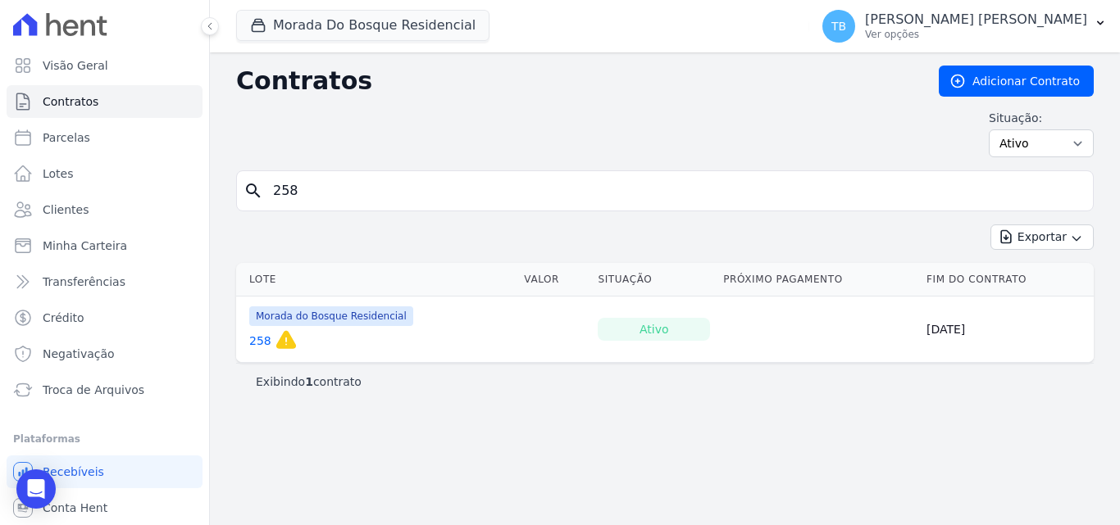
click at [252, 340] on link "258" at bounding box center [260, 341] width 22 height 16
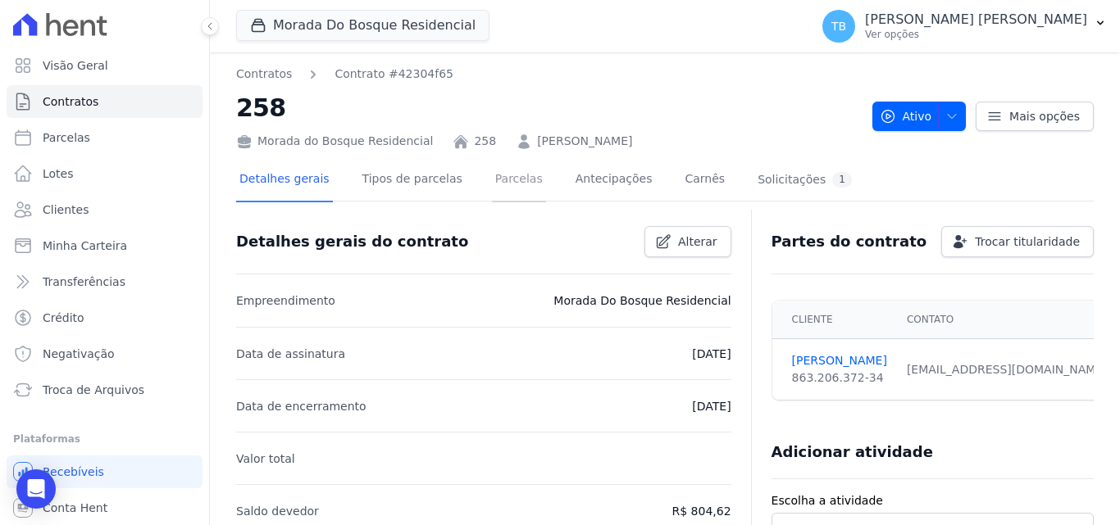
click at [499, 177] on link "Parcelas" at bounding box center [519, 180] width 54 height 43
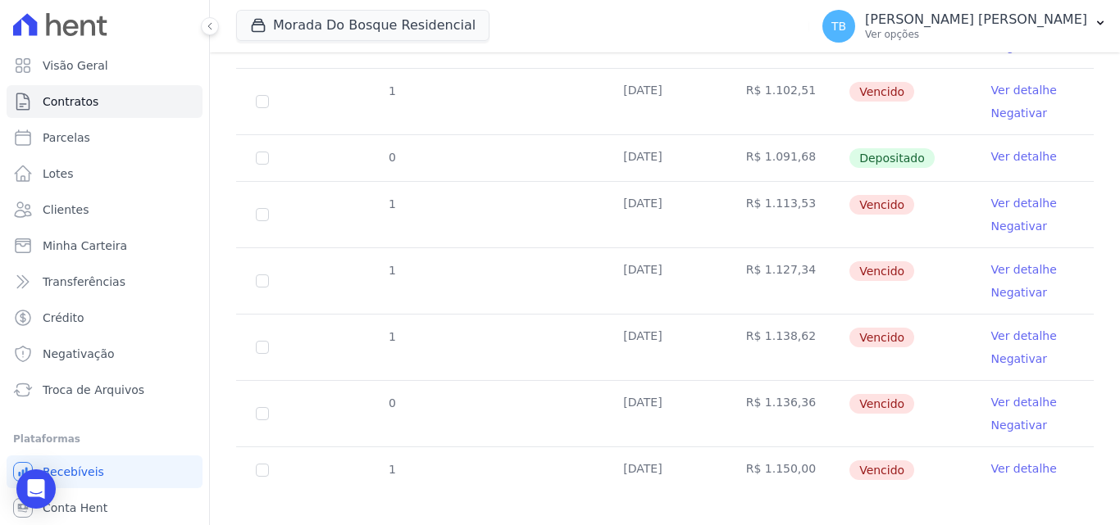
scroll to position [532, 0]
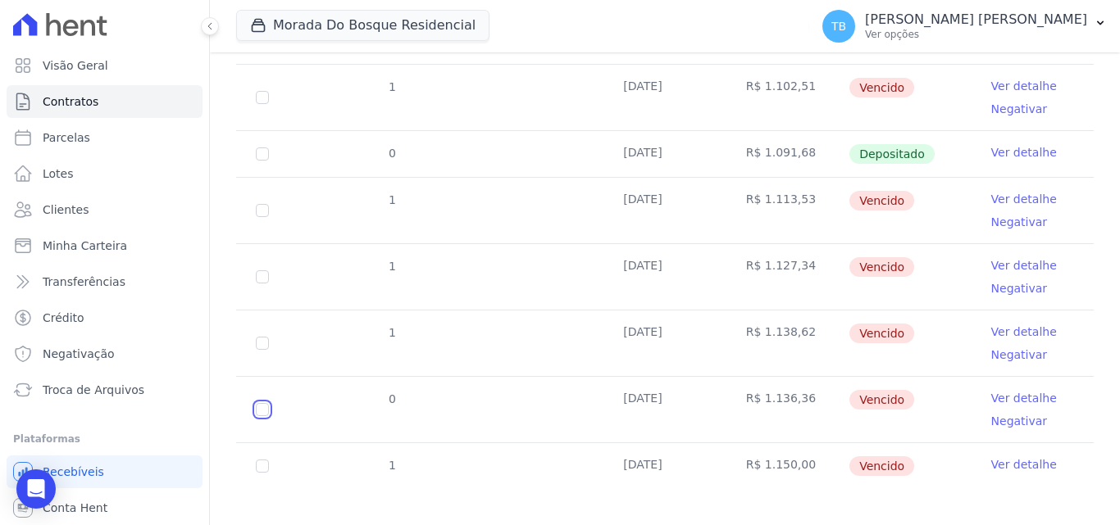
checkbox input "true"
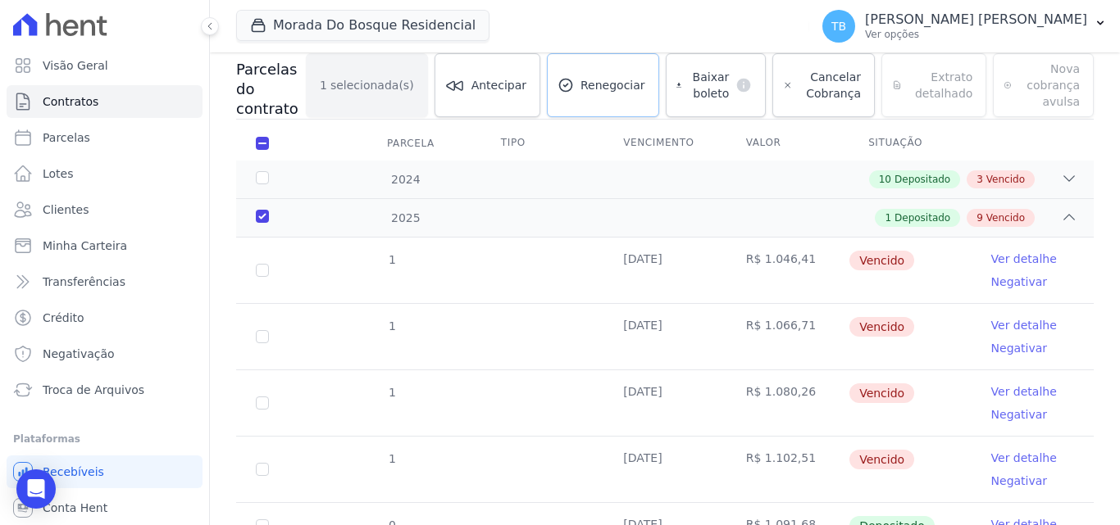
scroll to position [0, 0]
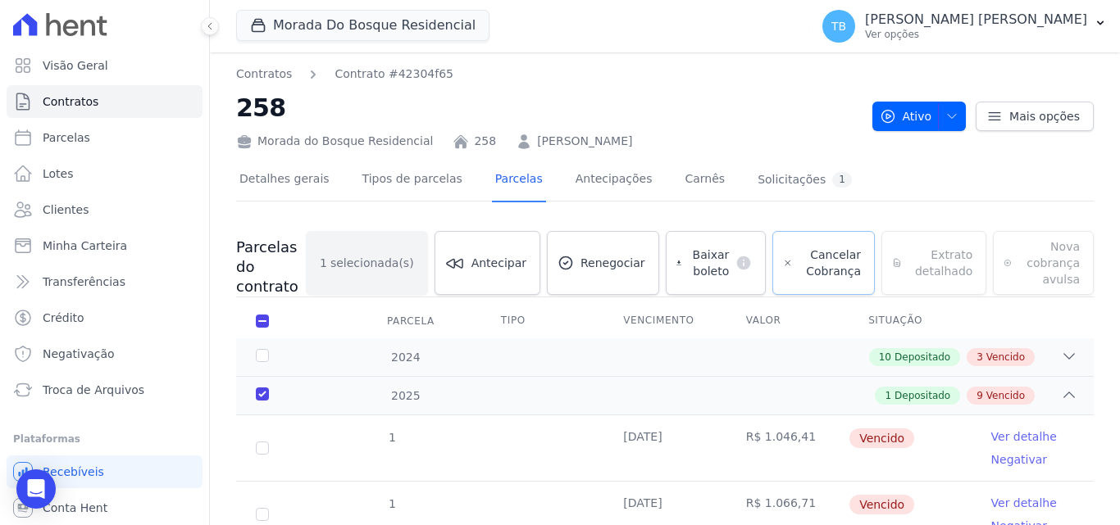
click at [843, 258] on span "Cancelar Cobrança" at bounding box center [829, 263] width 61 height 33
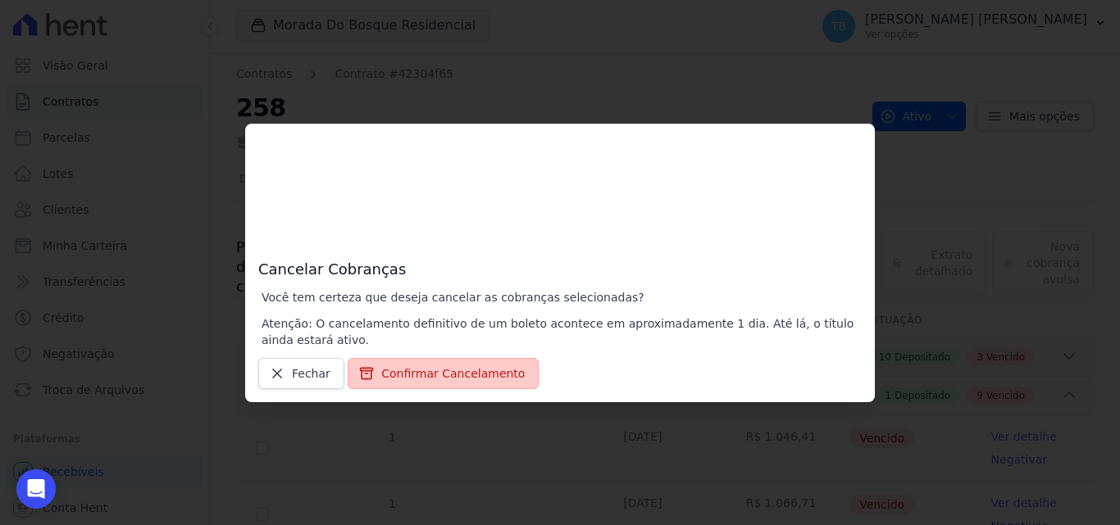
click at [478, 370] on button "Confirmar Cancelamento" at bounding box center [443, 373] width 191 height 31
click at [451, 373] on button "Confirmar Cancelamento" at bounding box center [443, 373] width 191 height 31
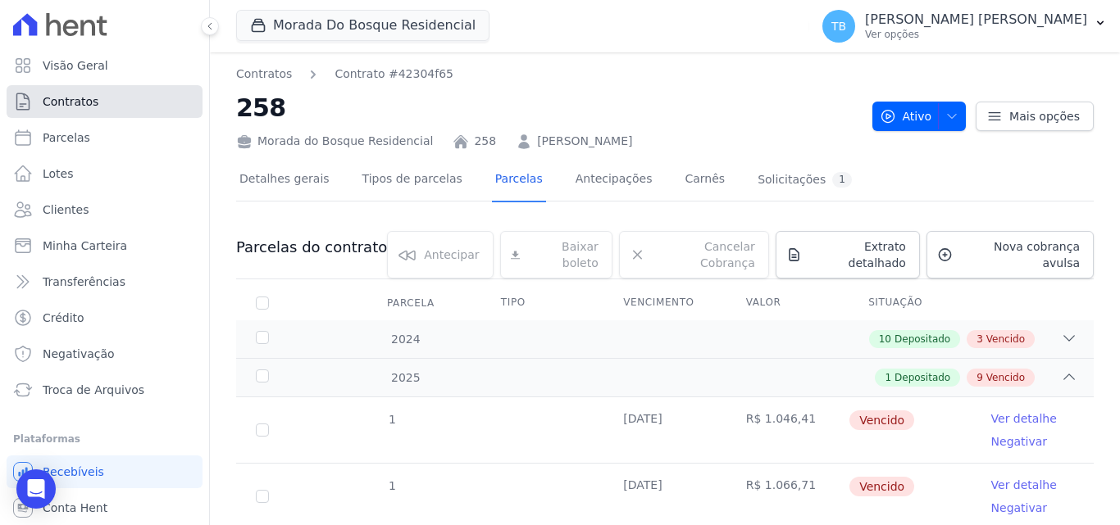
click at [100, 89] on link "Contratos" at bounding box center [105, 101] width 196 height 33
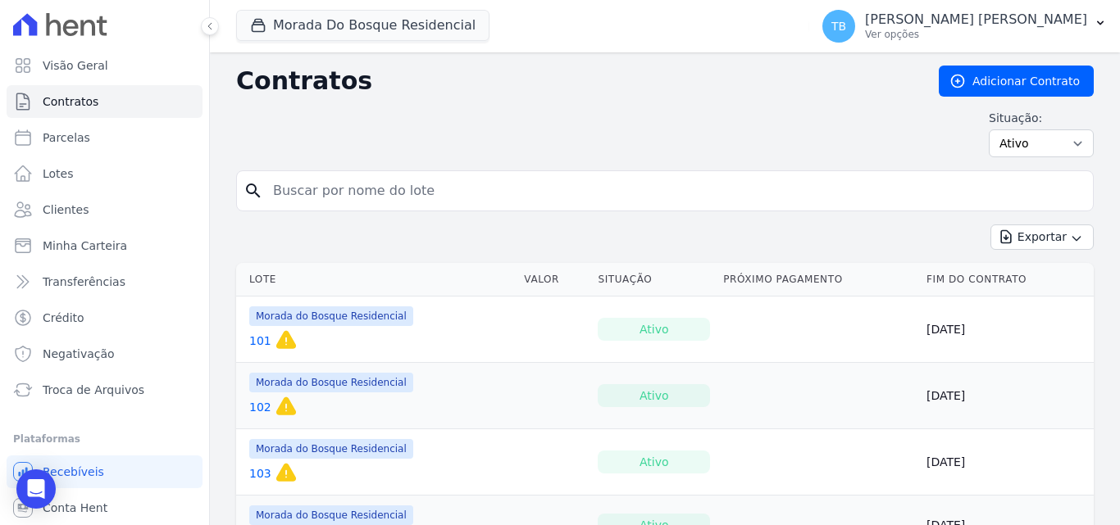
click at [342, 184] on input "search" at bounding box center [674, 191] width 823 height 33
type input "151"
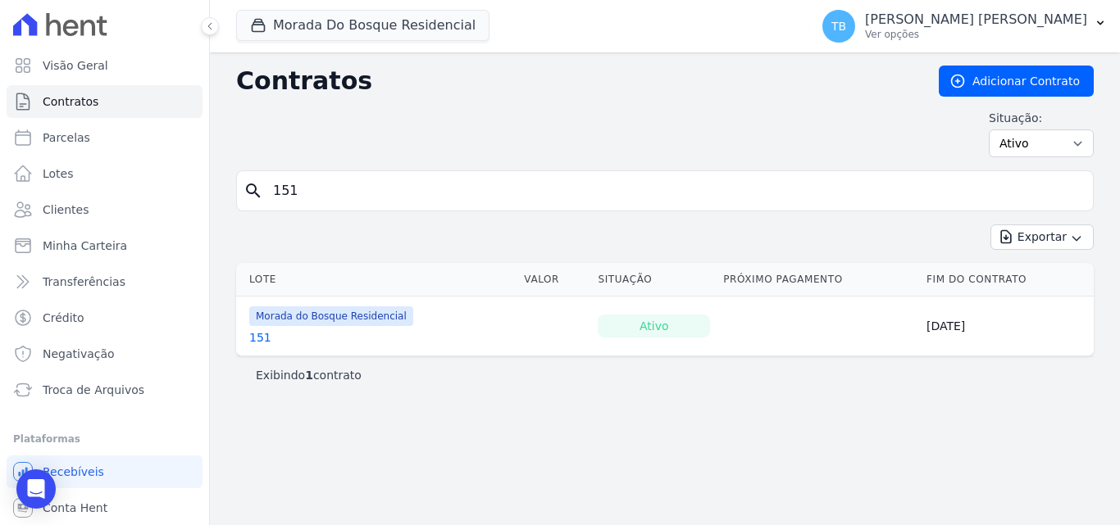
click at [253, 336] on link "151" at bounding box center [260, 337] width 22 height 16
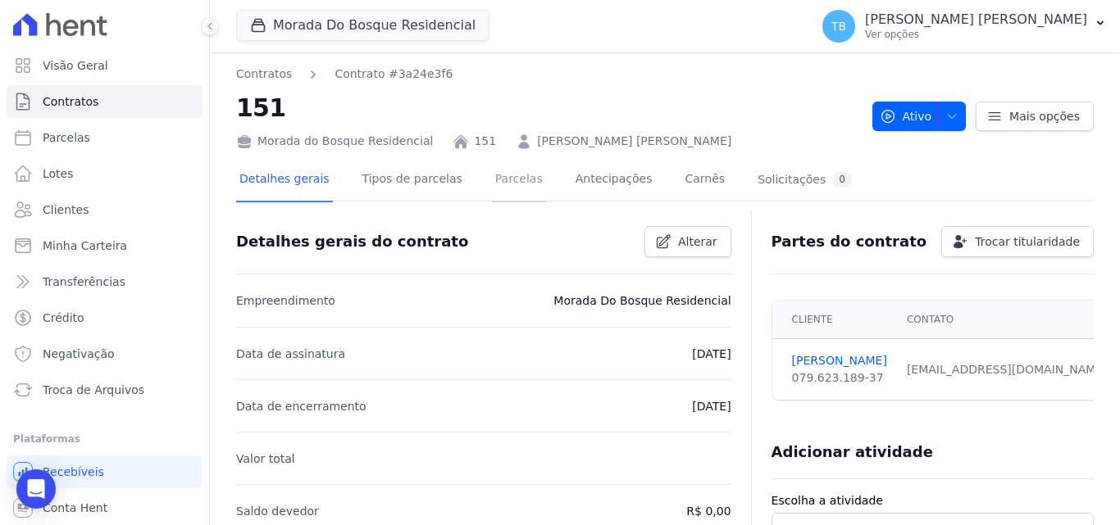
click at [502, 176] on link "Parcelas" at bounding box center [519, 180] width 54 height 43
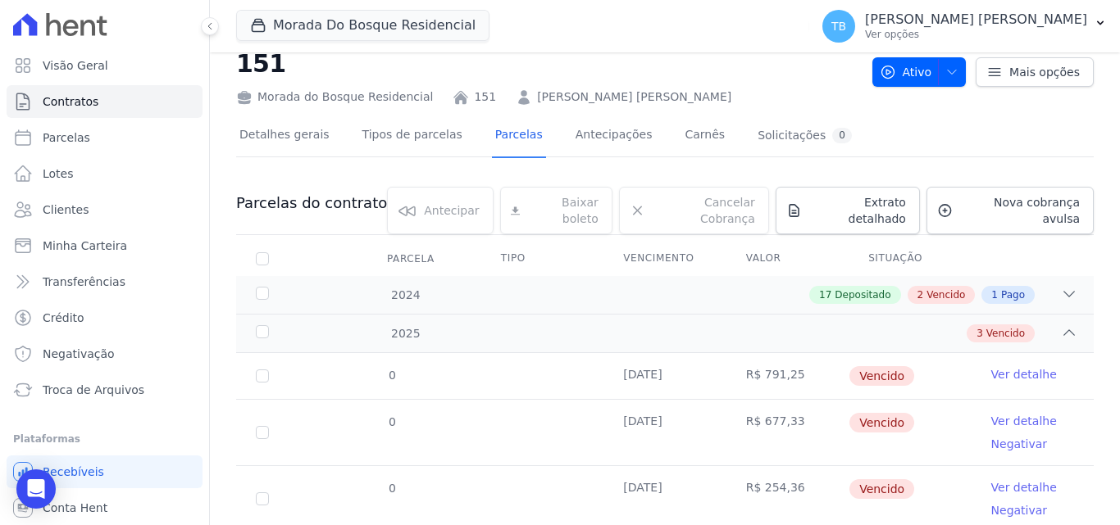
scroll to position [87, 0]
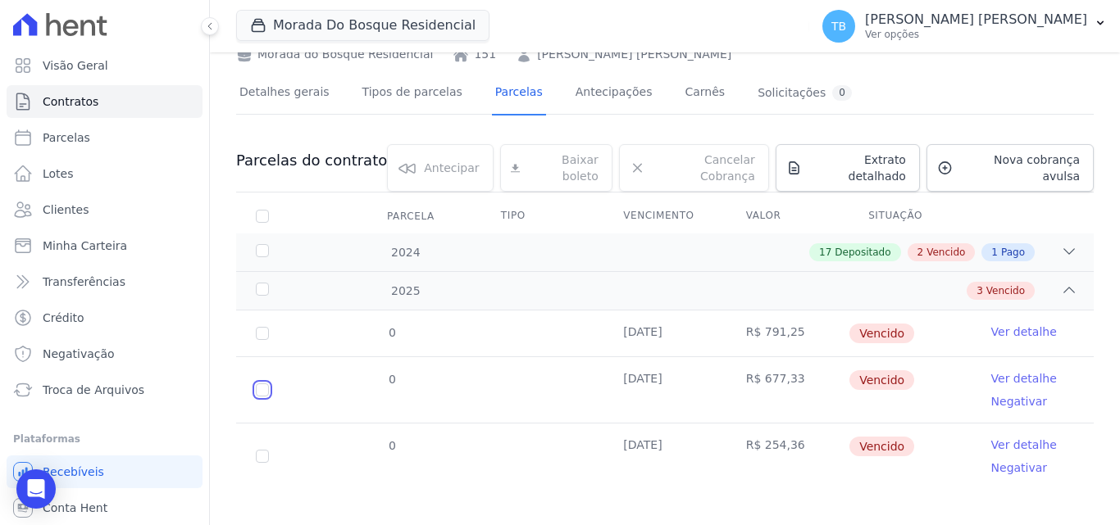
click at [262, 340] on input "checkbox" at bounding box center [262, 333] width 13 height 13
checkbox input "true"
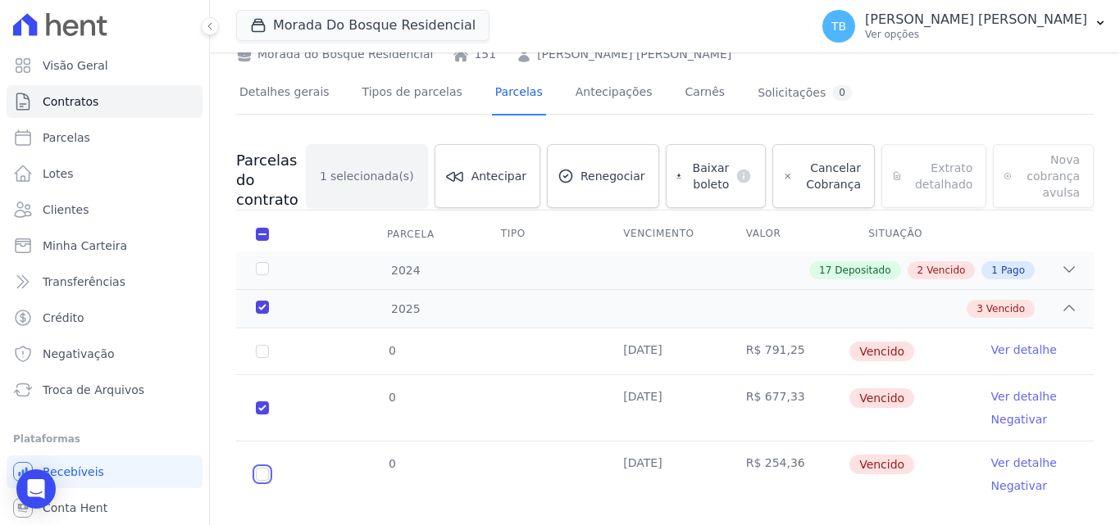
drag, startPoint x: 261, startPoint y: 471, endPoint x: 271, endPoint y: 473, distance: 10.8
click at [261, 358] on input "checkbox" at bounding box center [262, 351] width 13 height 13
checkbox input "true"
click at [822, 172] on span "Cancelar Cobrança" at bounding box center [829, 176] width 61 height 33
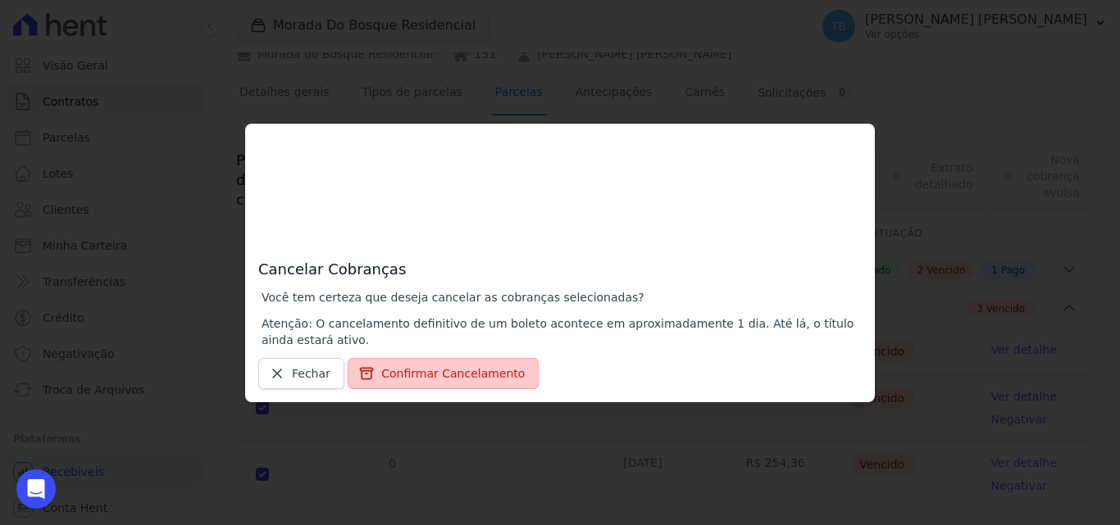
click at [443, 369] on button "Confirmar Cancelamento" at bounding box center [443, 373] width 191 height 31
